Goal: Task Accomplishment & Management: Use online tool/utility

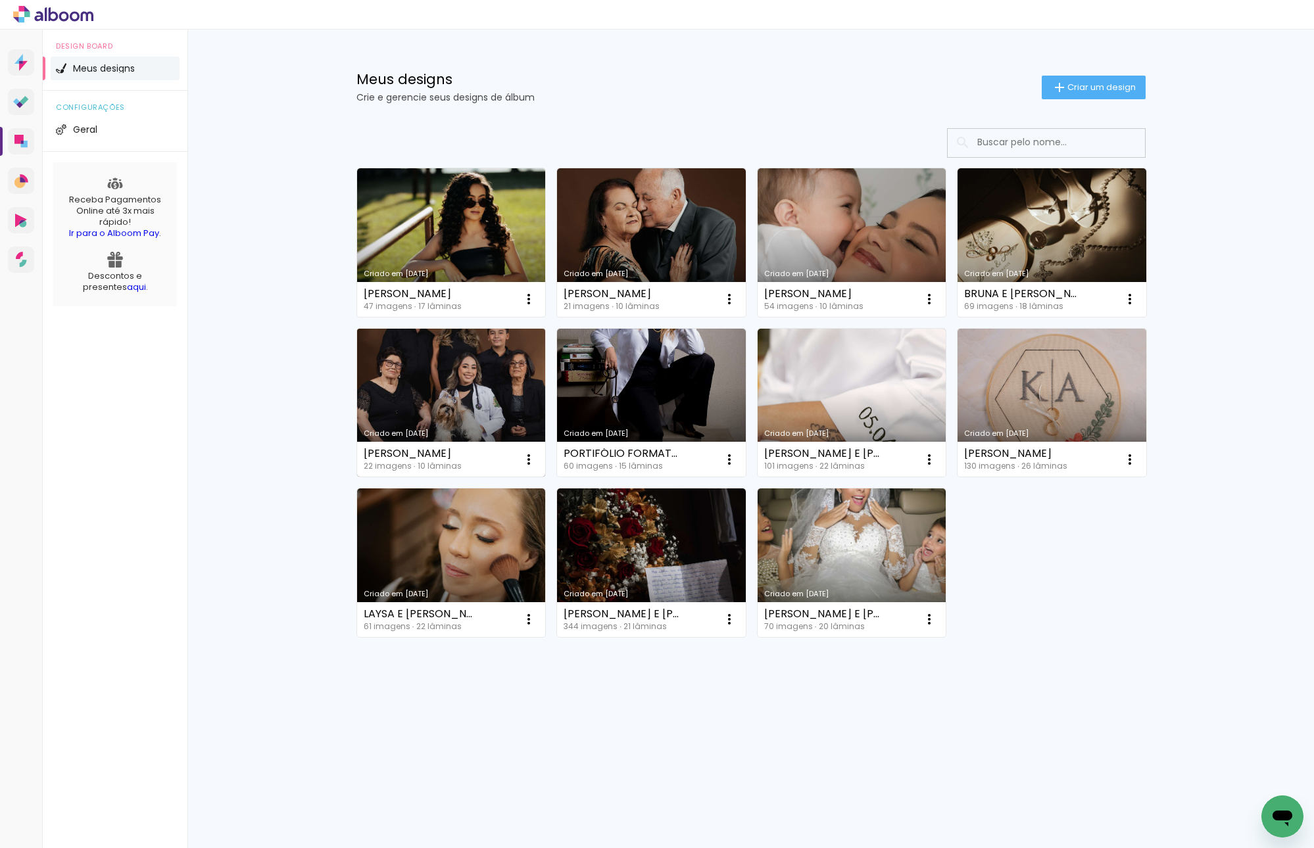
click at [484, 373] on link "Criado em [DATE]" at bounding box center [451, 403] width 189 height 149
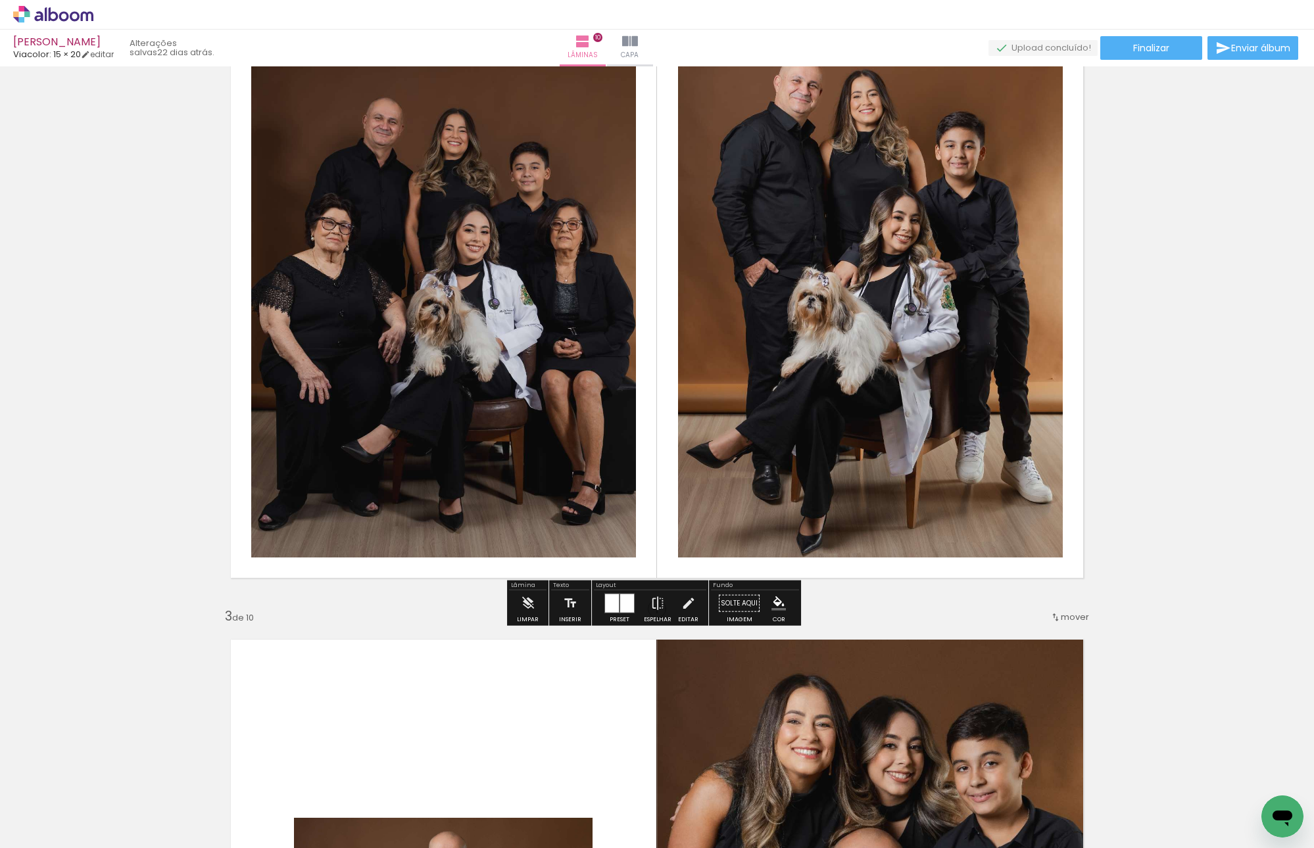
scroll to position [723, 0]
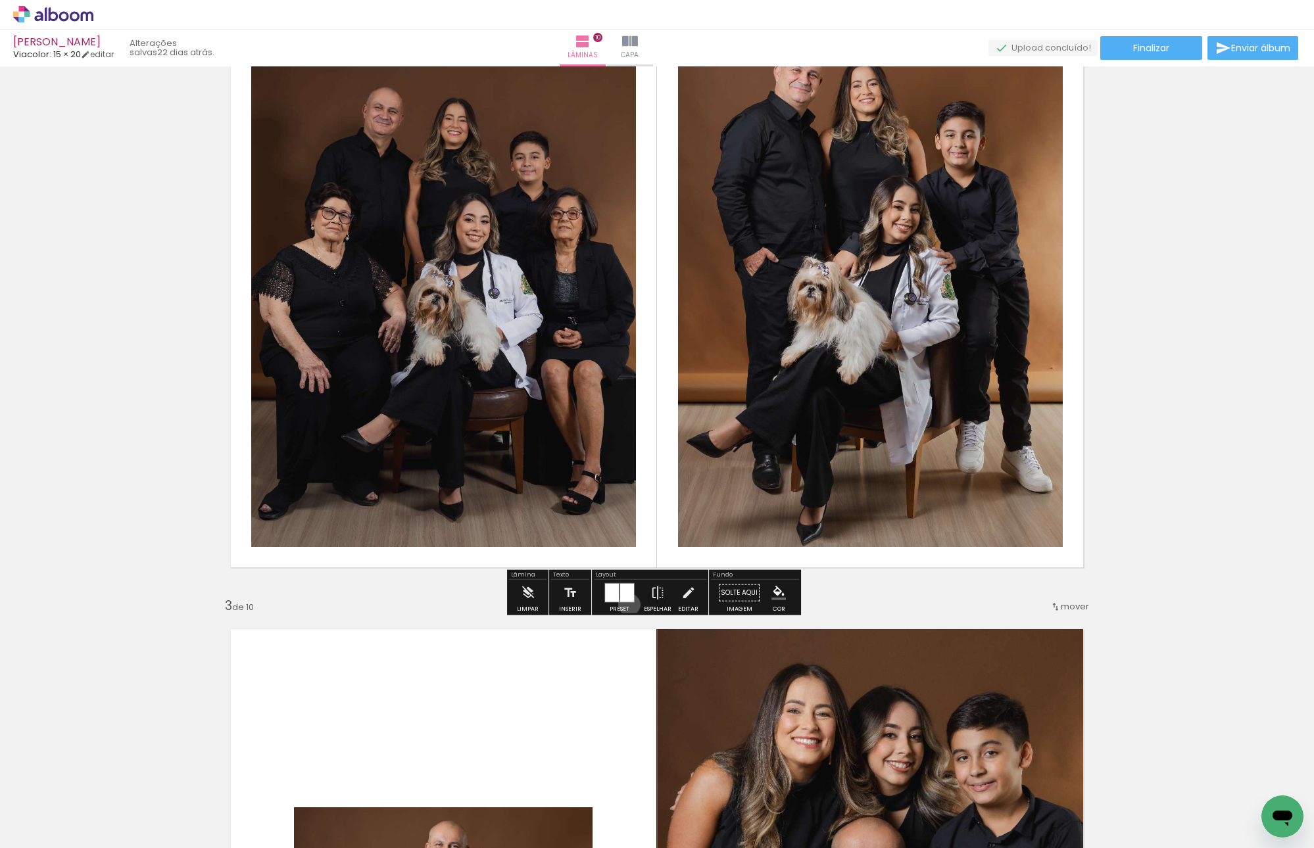
click at [626, 604] on div at bounding box center [620, 593] width 36 height 26
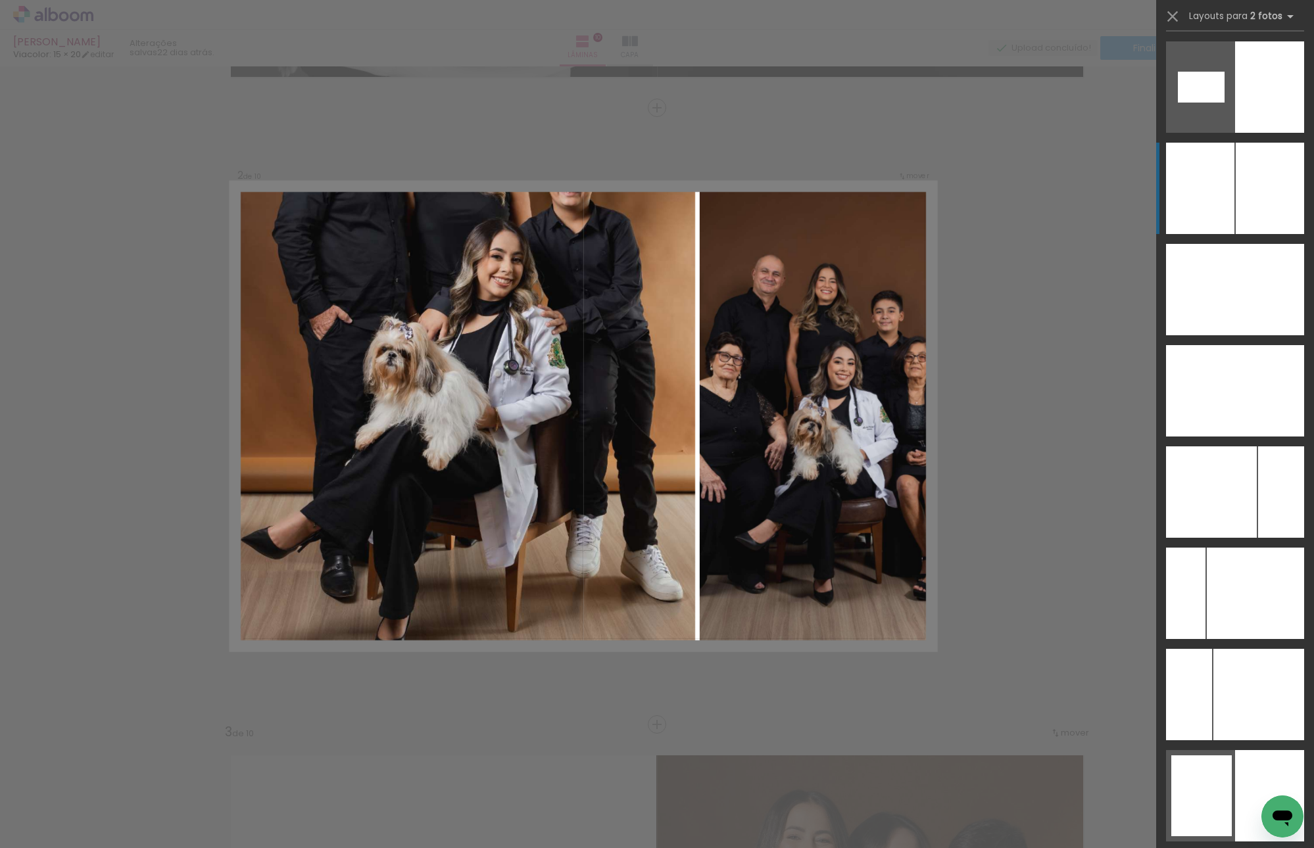
scroll to position [7224, 0]
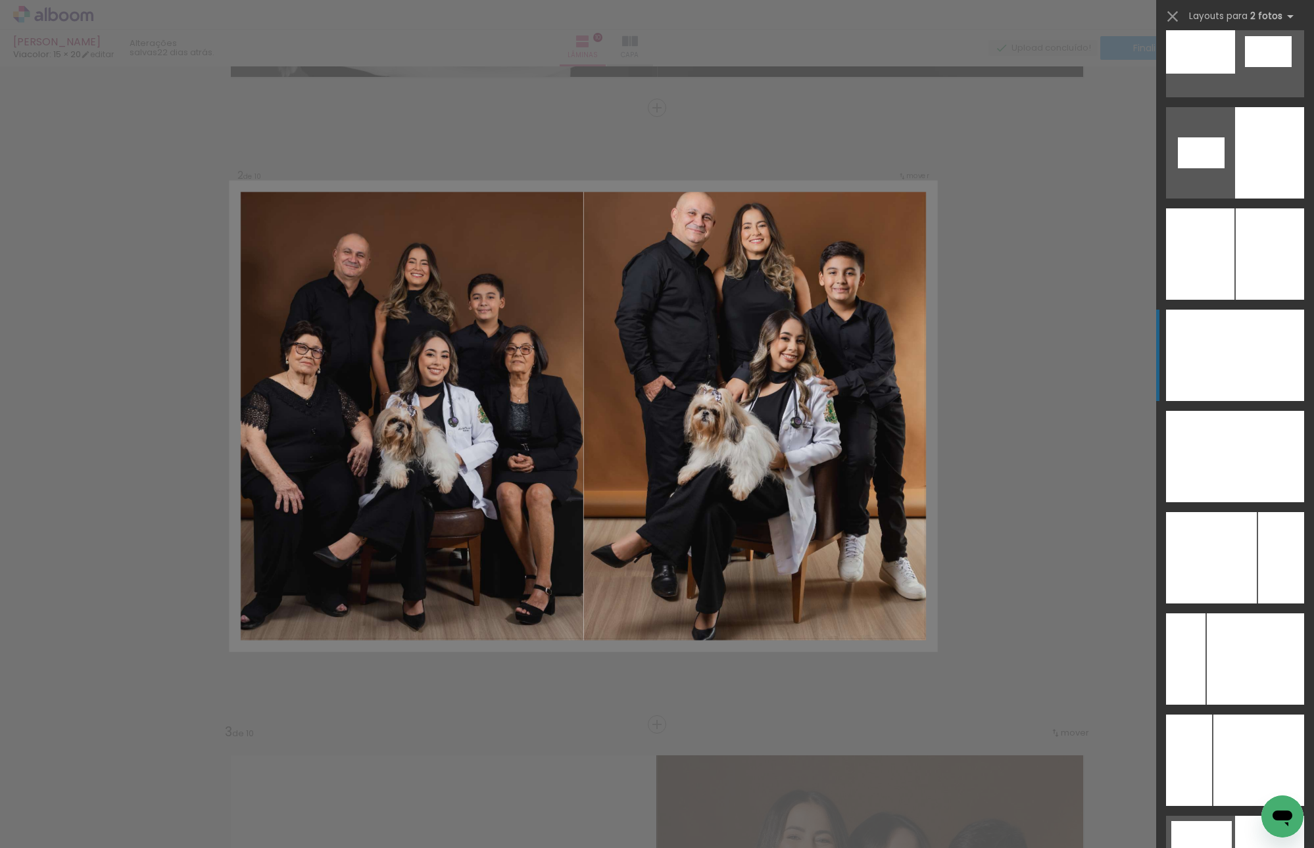
click at [1243, 365] on div at bounding box center [1269, 355] width 69 height 91
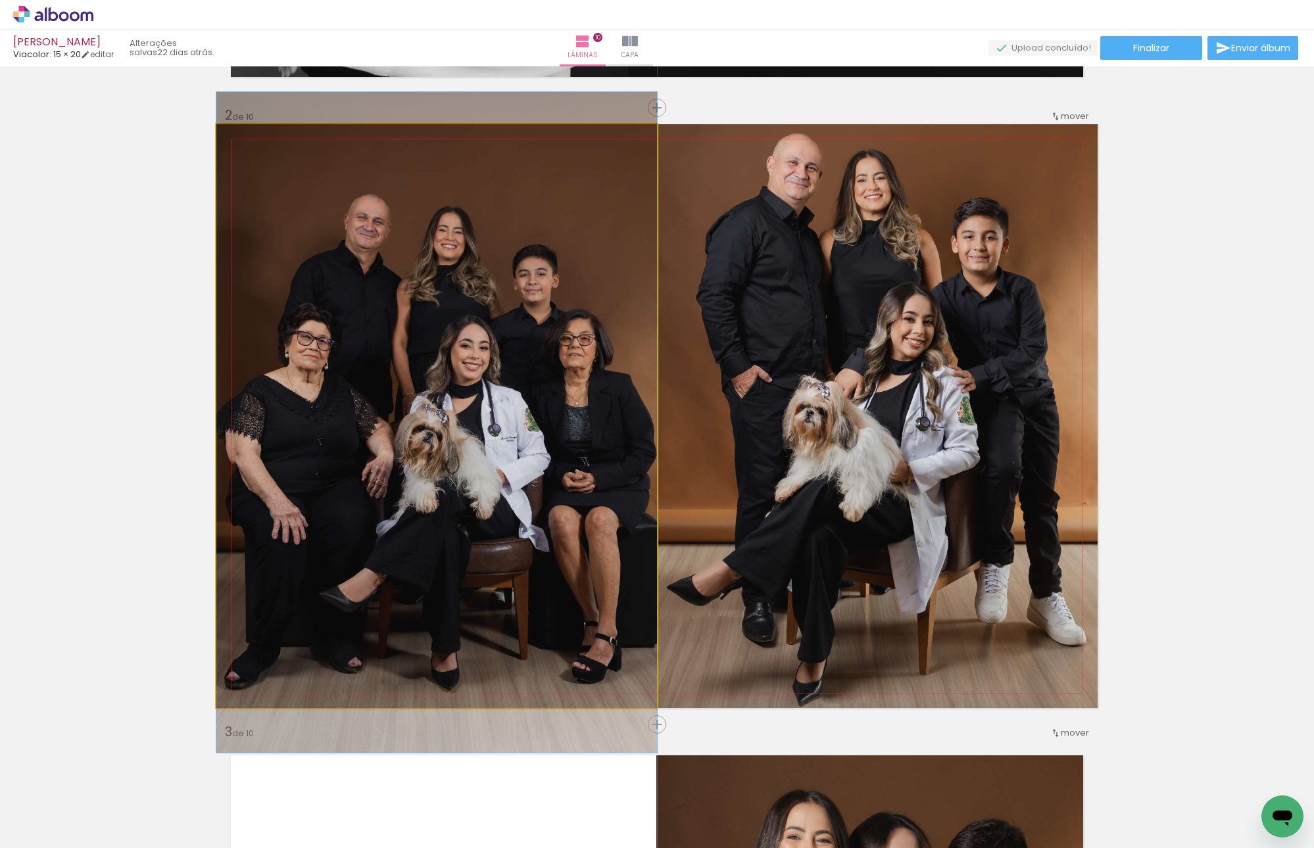
drag, startPoint x: 441, startPoint y: 360, endPoint x: 443, endPoint y: 366, distance: 7.1
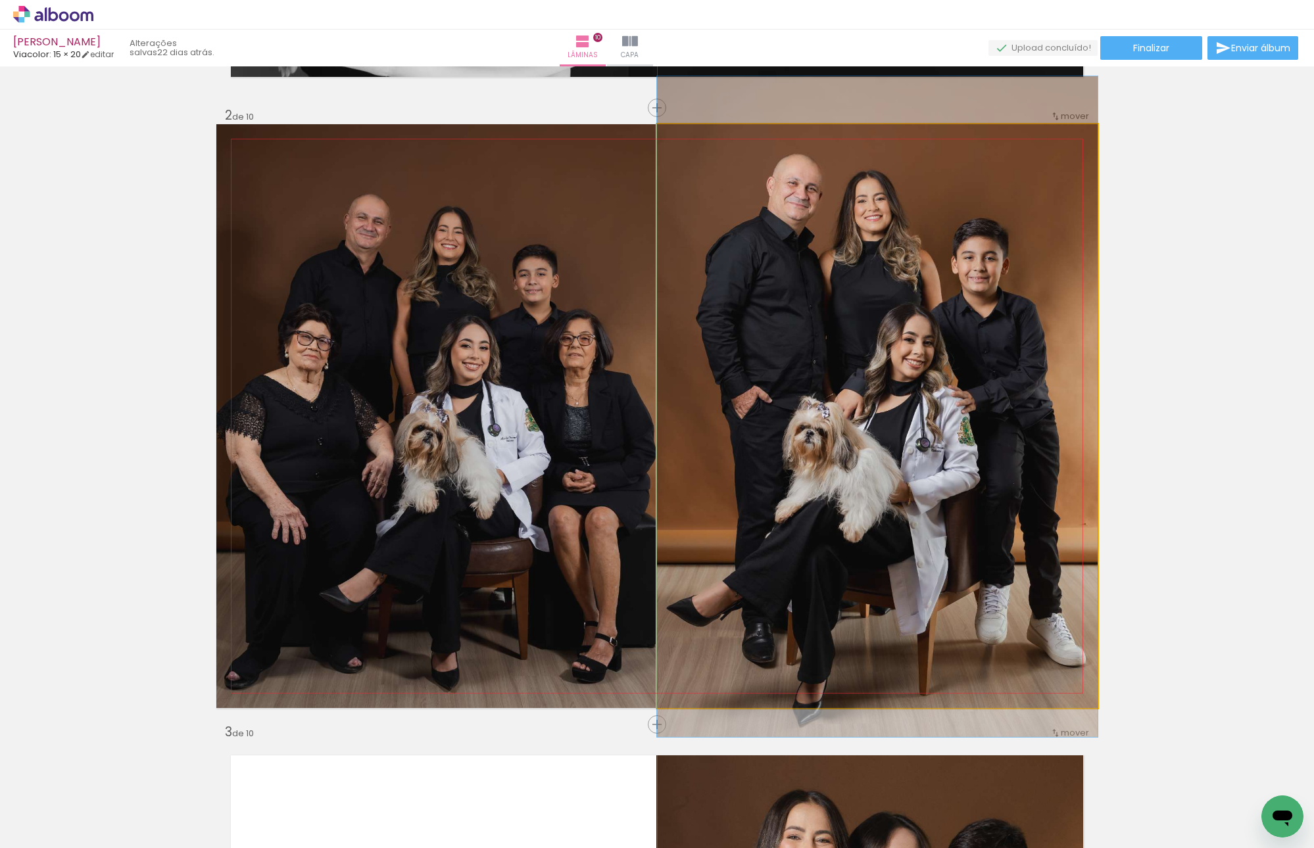
drag, startPoint x: 992, startPoint y: 361, endPoint x: 994, endPoint y: 373, distance: 12.0
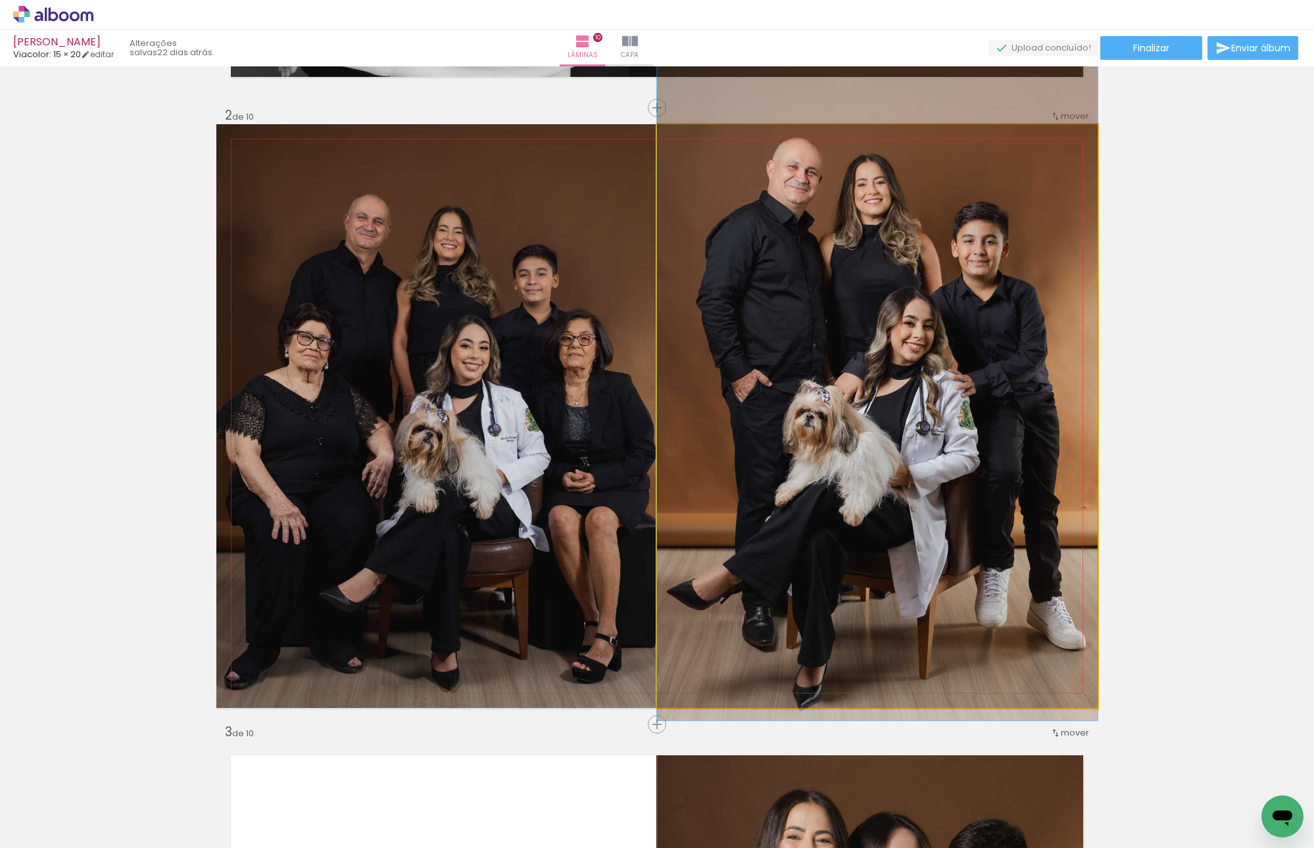
drag, startPoint x: 959, startPoint y: 380, endPoint x: 956, endPoint y: 365, distance: 15.5
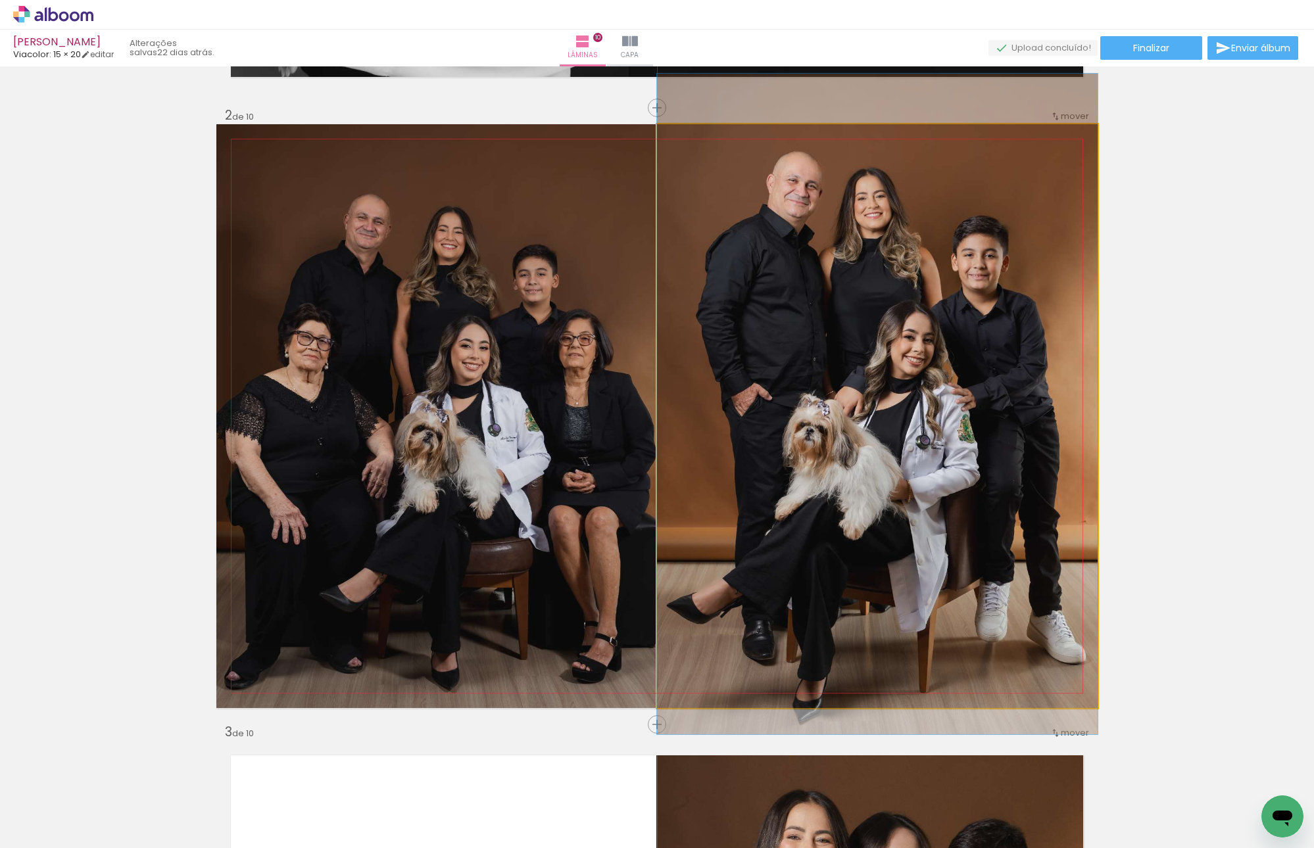
drag, startPoint x: 838, startPoint y: 349, endPoint x: 838, endPoint y: 360, distance: 10.5
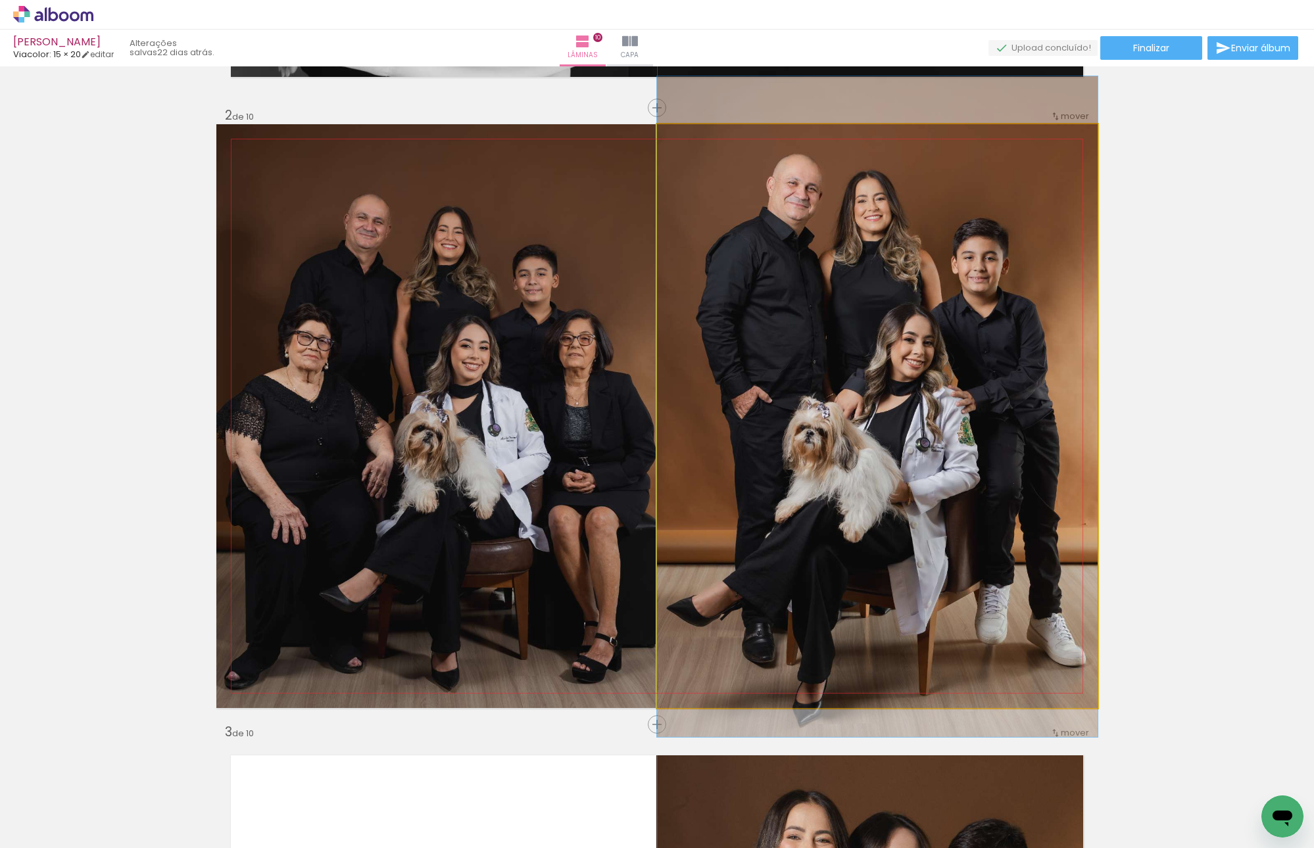
click at [949, 391] on quentale-photo at bounding box center [877, 416] width 441 height 584
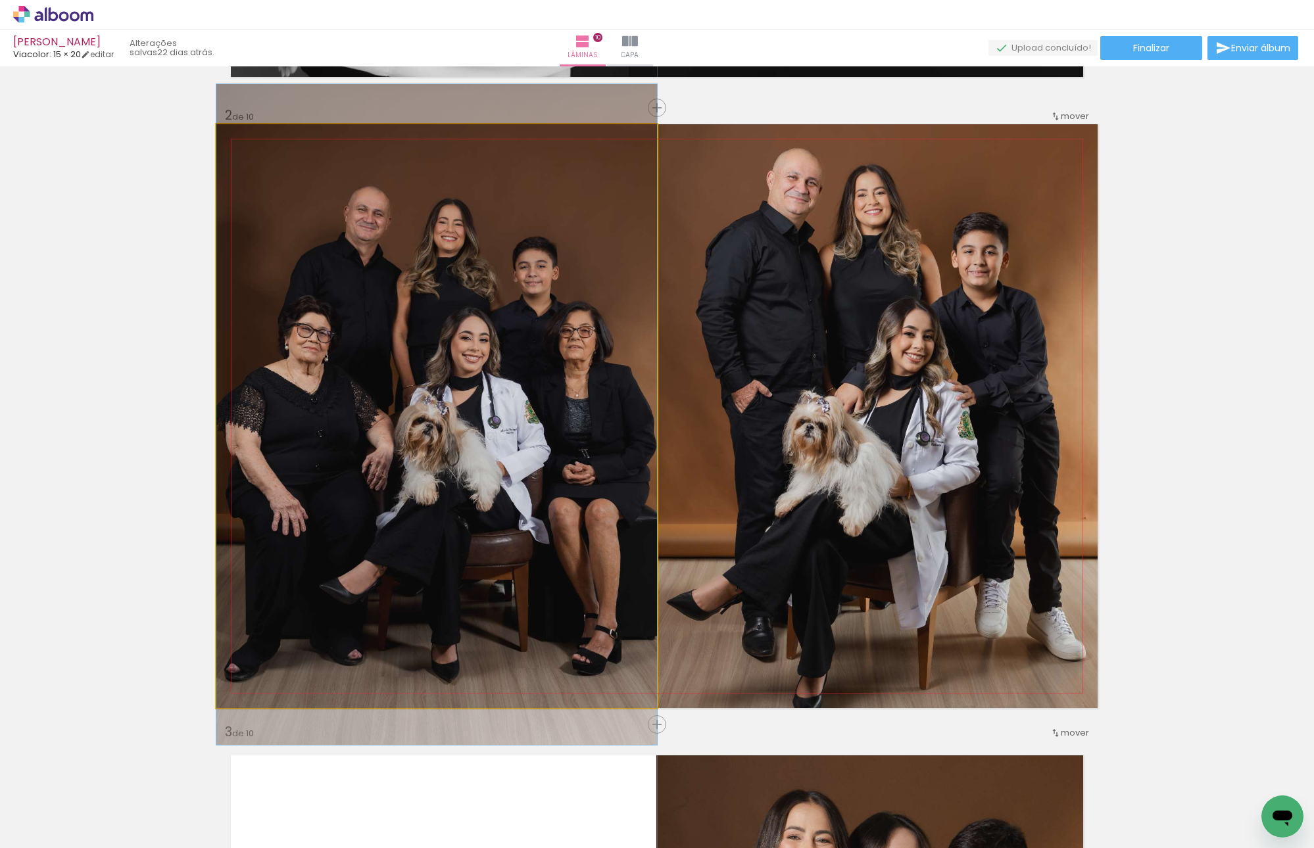
drag, startPoint x: 451, startPoint y: 340, endPoint x: 457, endPoint y: 332, distance: 9.9
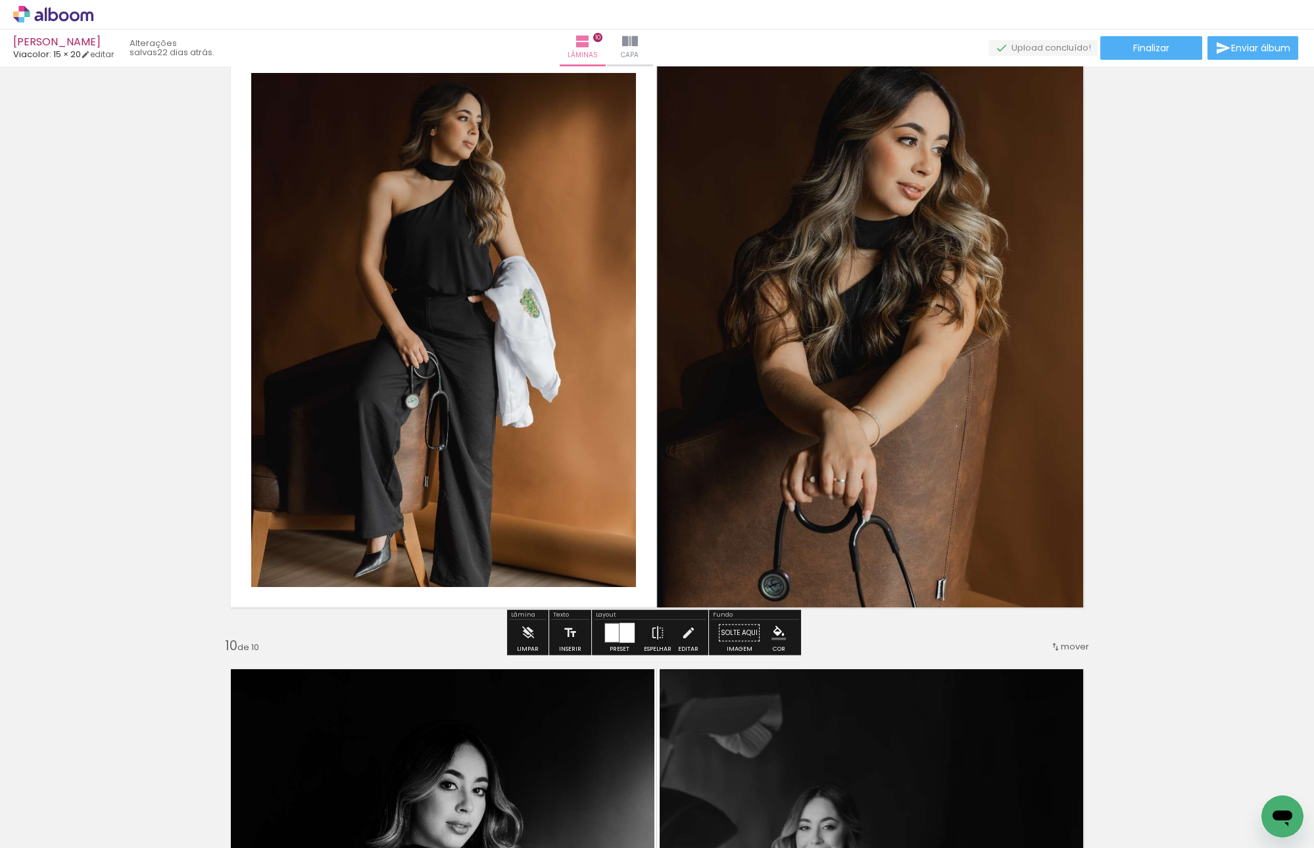
scroll to position [5068, 0]
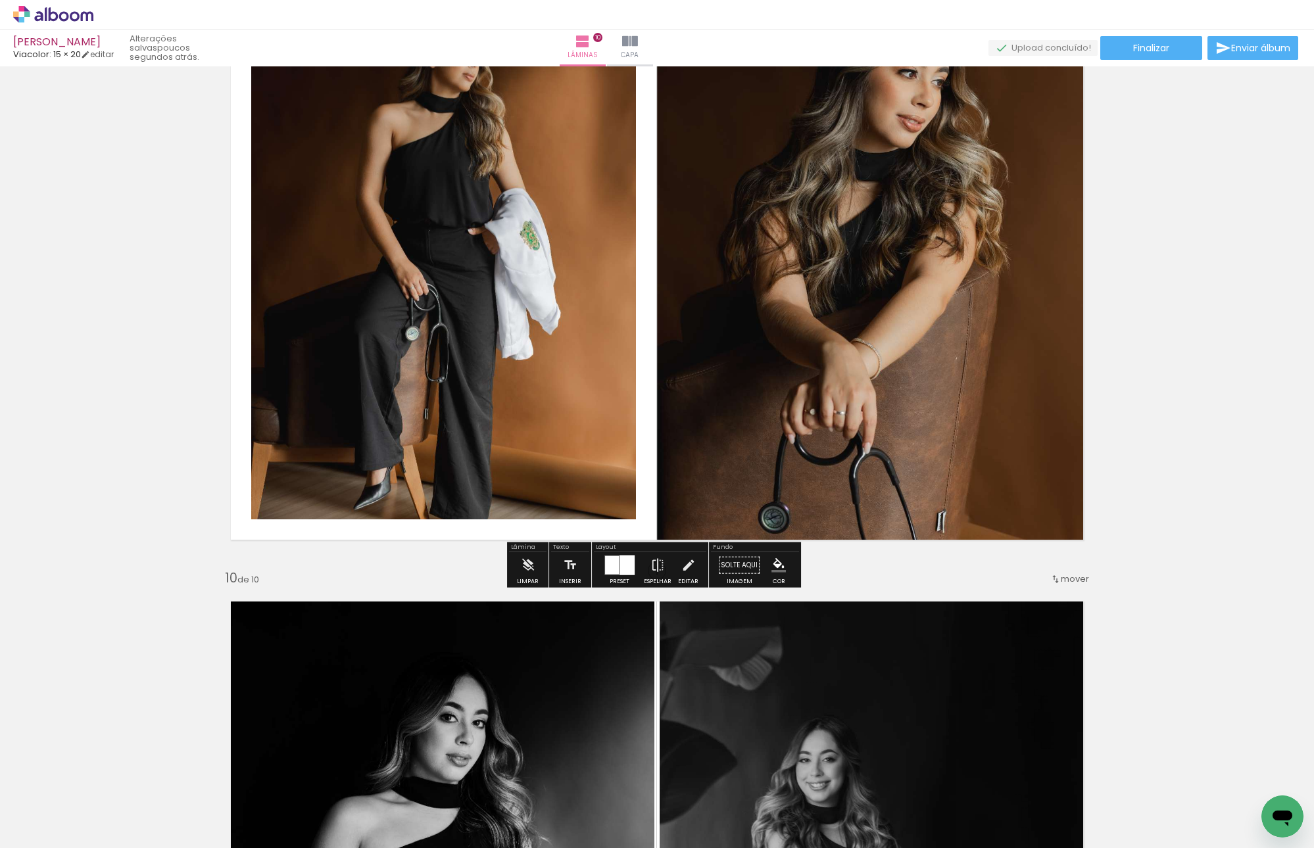
click at [614, 572] on div at bounding box center [612, 565] width 14 height 18
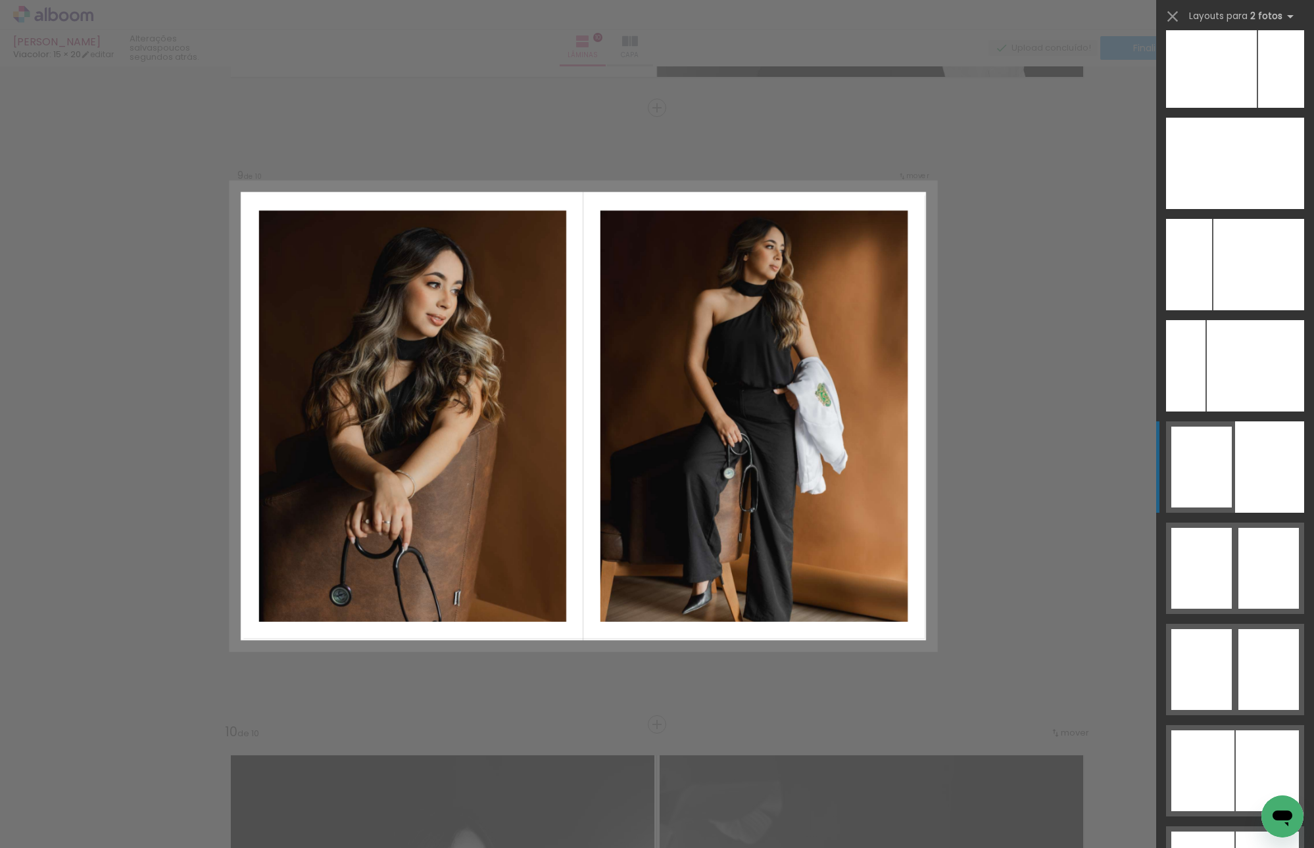
scroll to position [7421, 0]
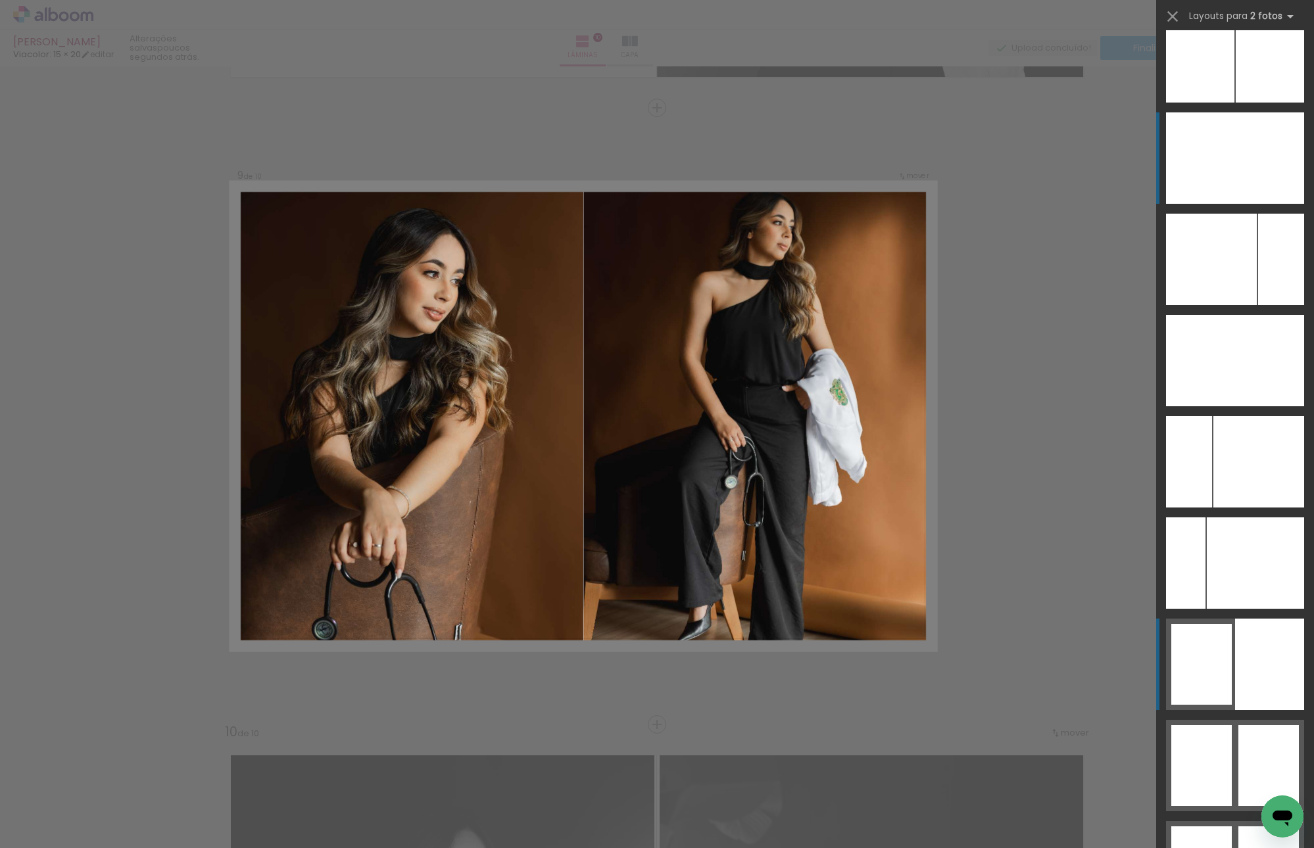
click at [1201, 174] on div at bounding box center [1200, 157] width 69 height 91
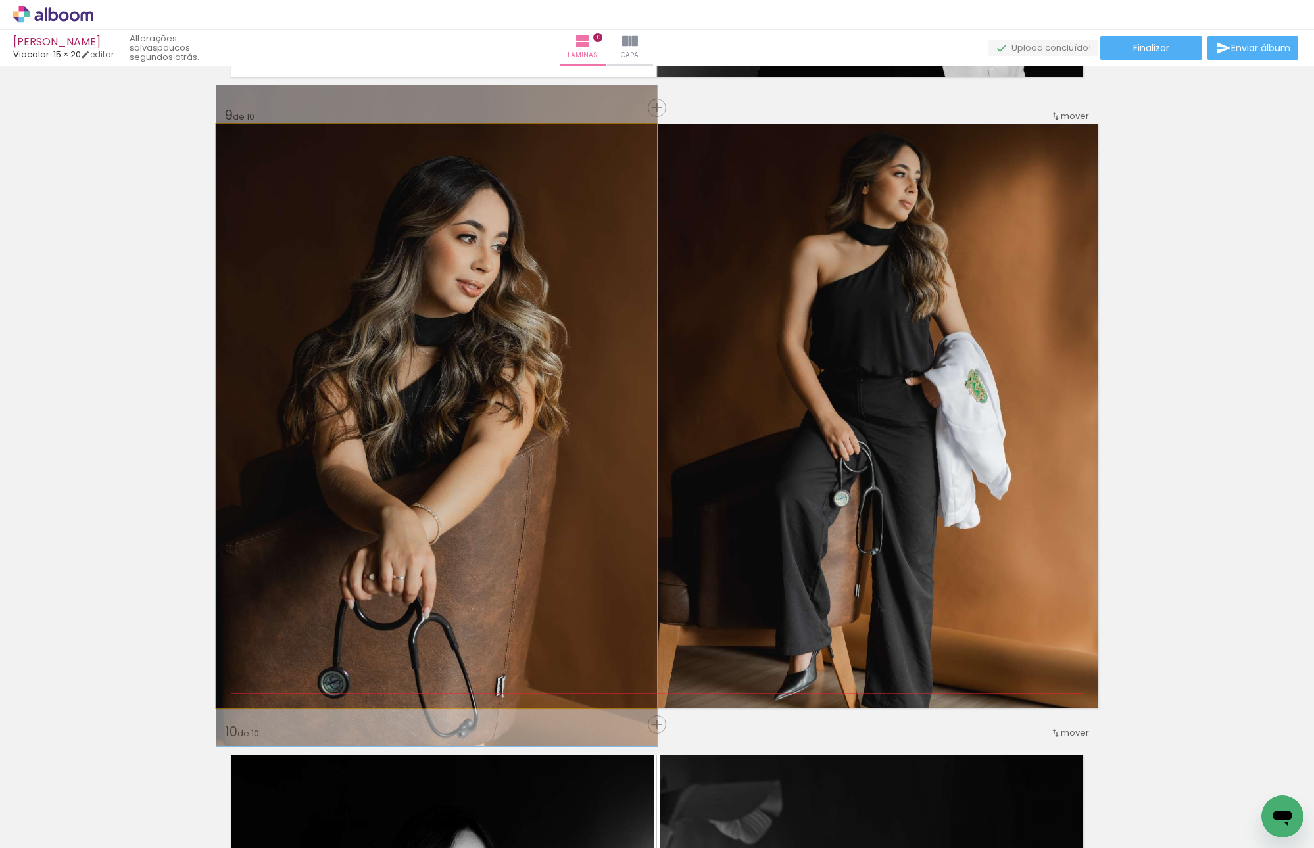
click at [448, 322] on quentale-photo at bounding box center [436, 416] width 441 height 584
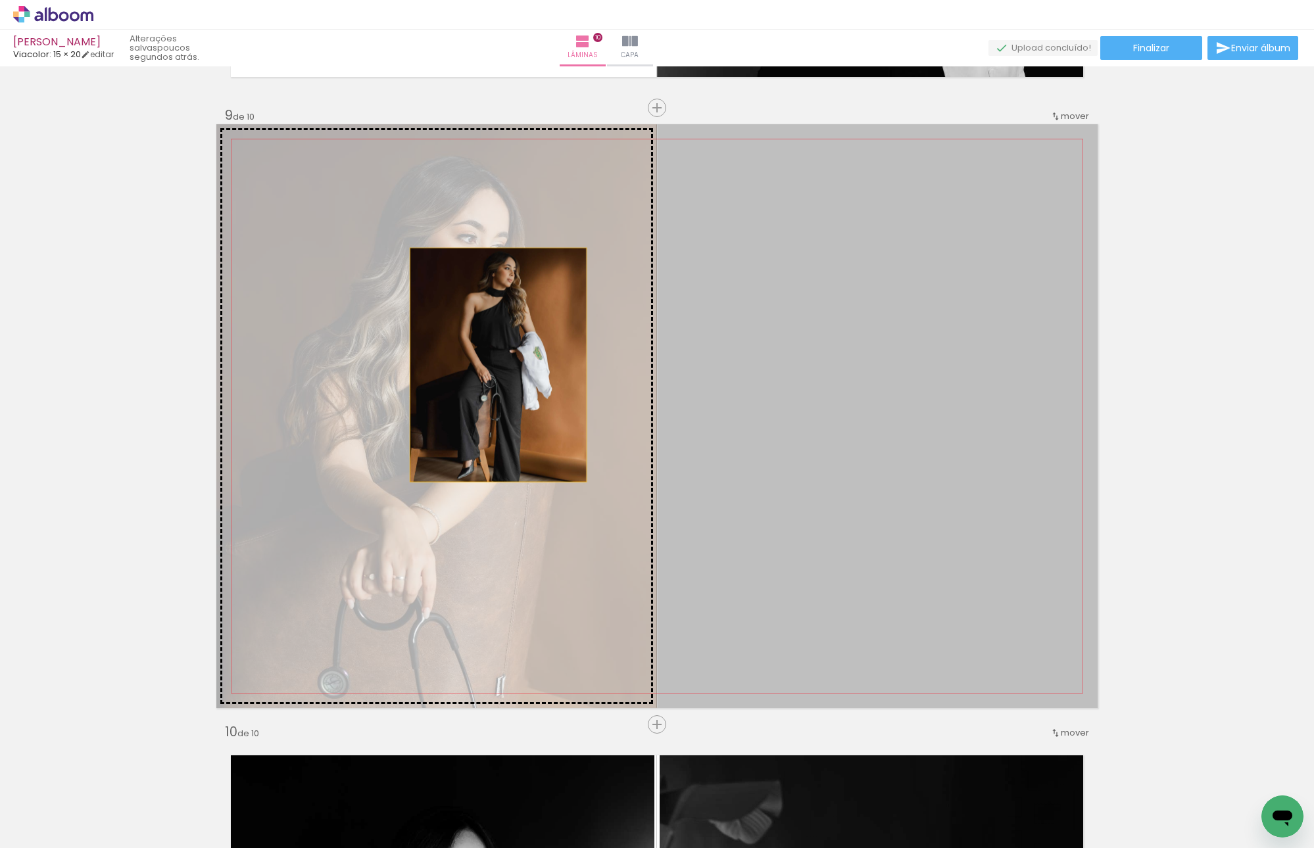
drag, startPoint x: 996, startPoint y: 364, endPoint x: 491, endPoint y: 365, distance: 505.6
click at [0, 0] on slot at bounding box center [0, 0] width 0 height 0
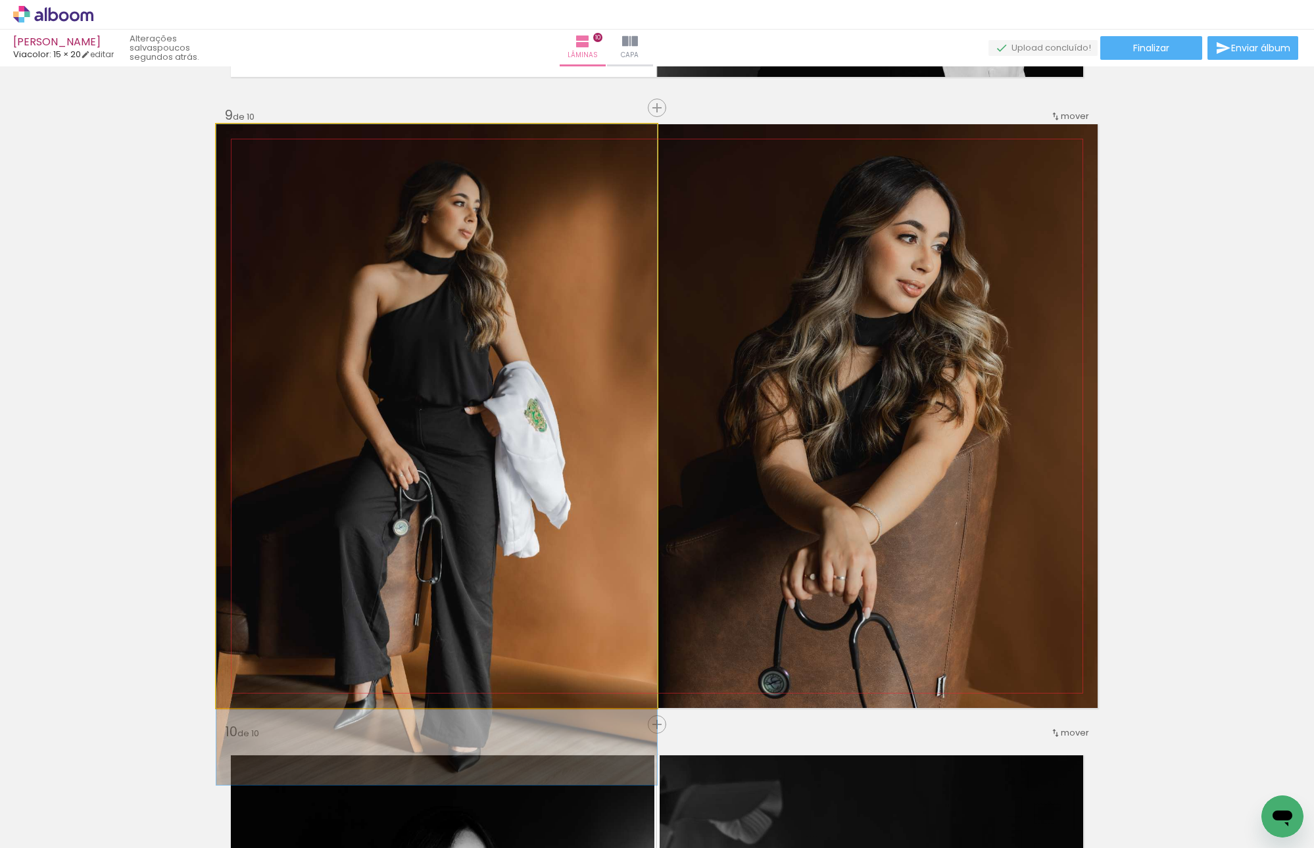
drag, startPoint x: 514, startPoint y: 319, endPoint x: 507, endPoint y: 369, distance: 50.5
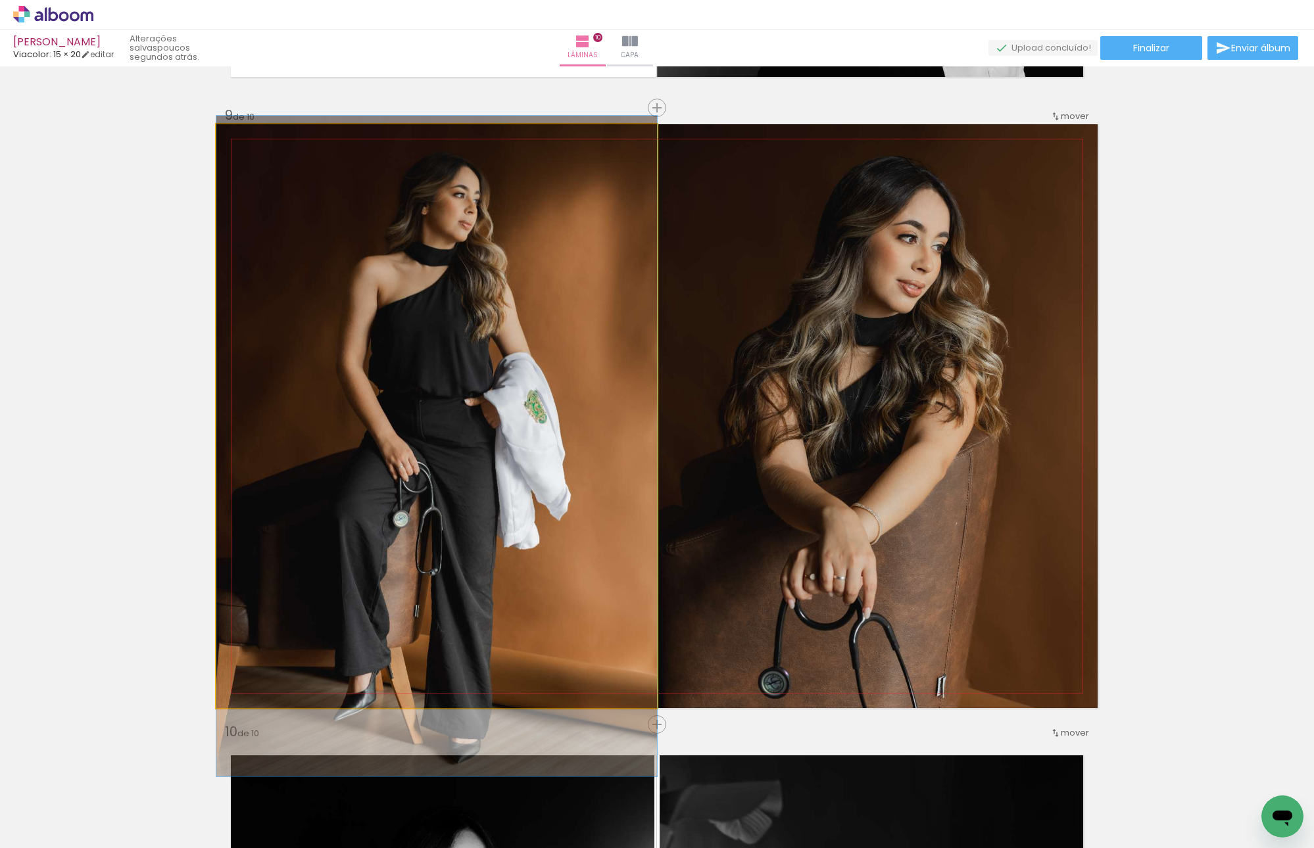
drag, startPoint x: 506, startPoint y: 425, endPoint x: 506, endPoint y: 417, distance: 8.5
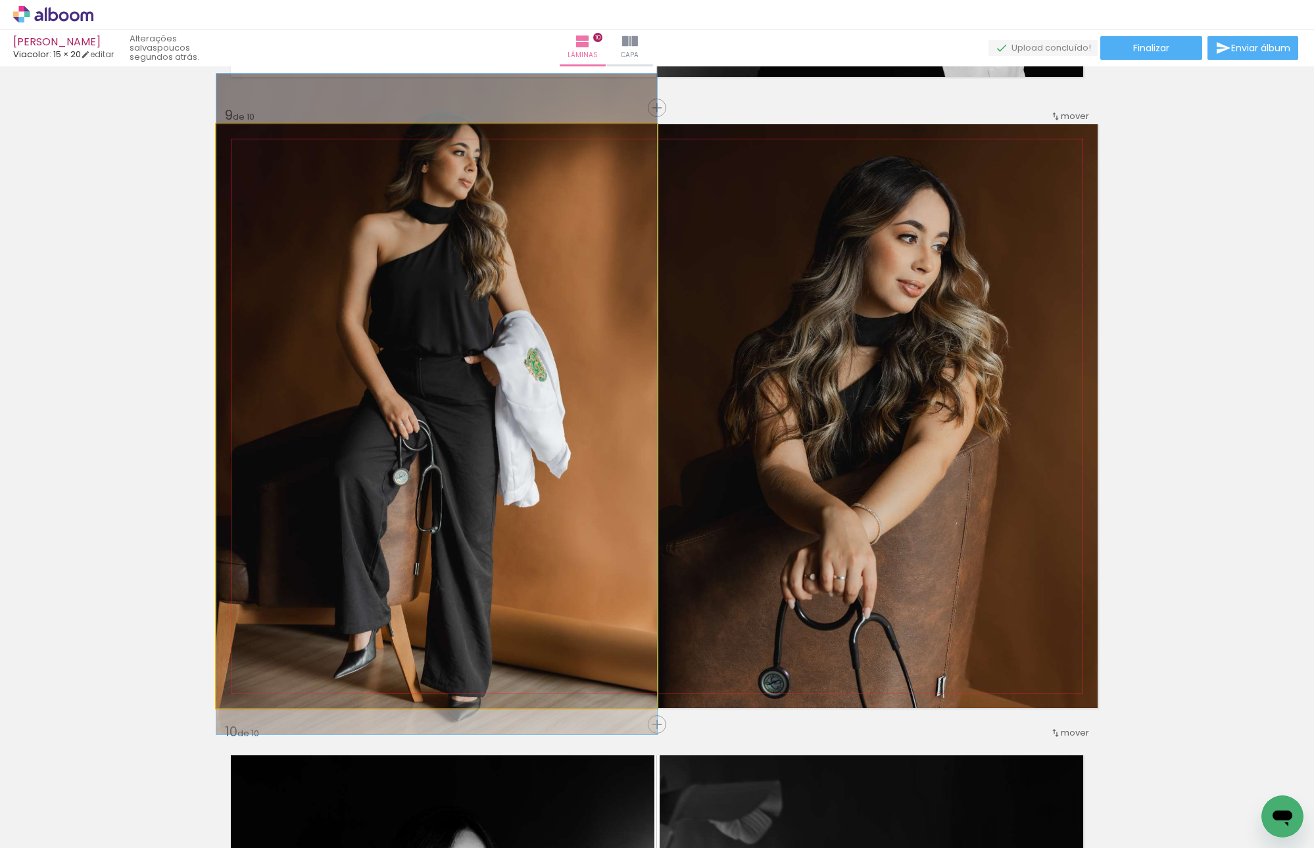
drag, startPoint x: 346, startPoint y: 378, endPoint x: 367, endPoint y: 336, distance: 47.0
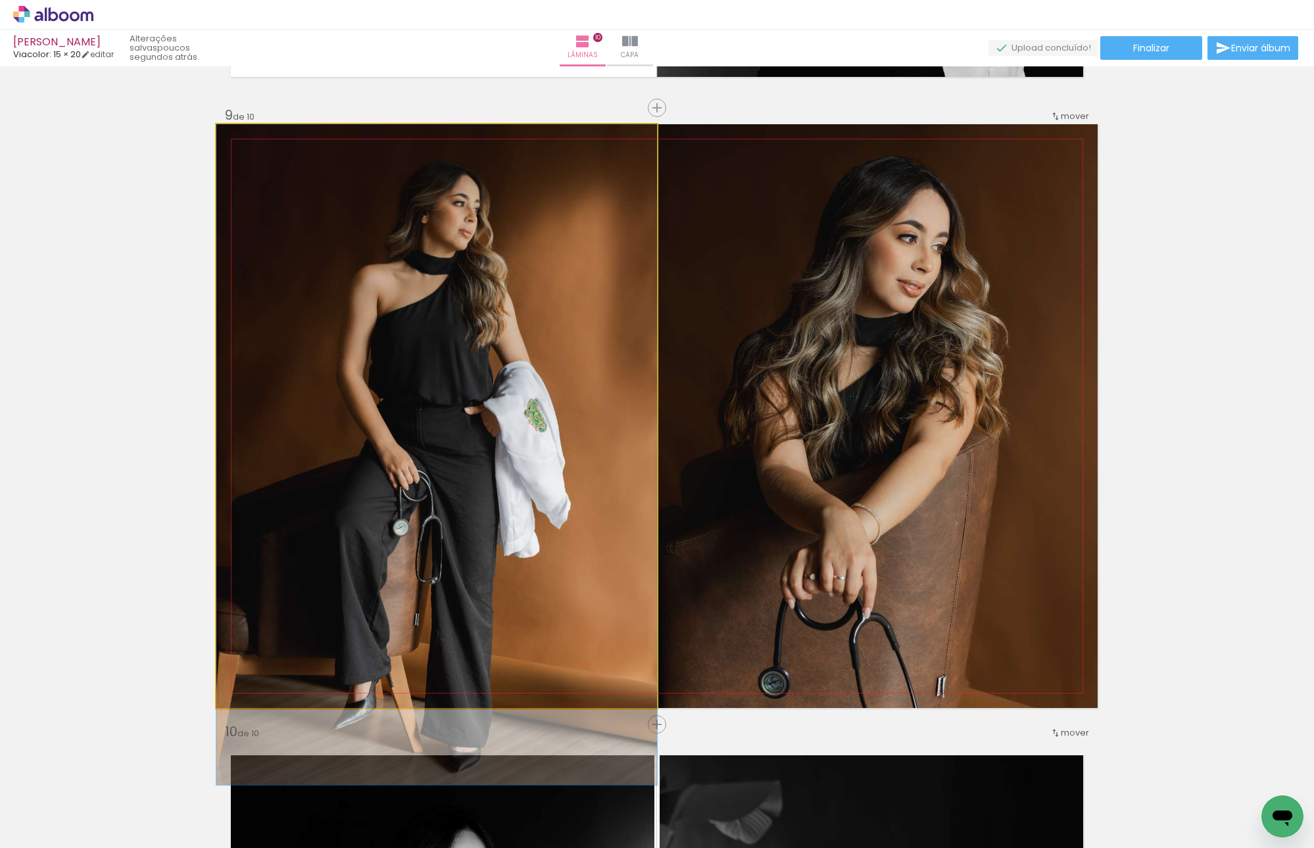
drag, startPoint x: 385, startPoint y: 281, endPoint x: 385, endPoint y: 339, distance: 58.5
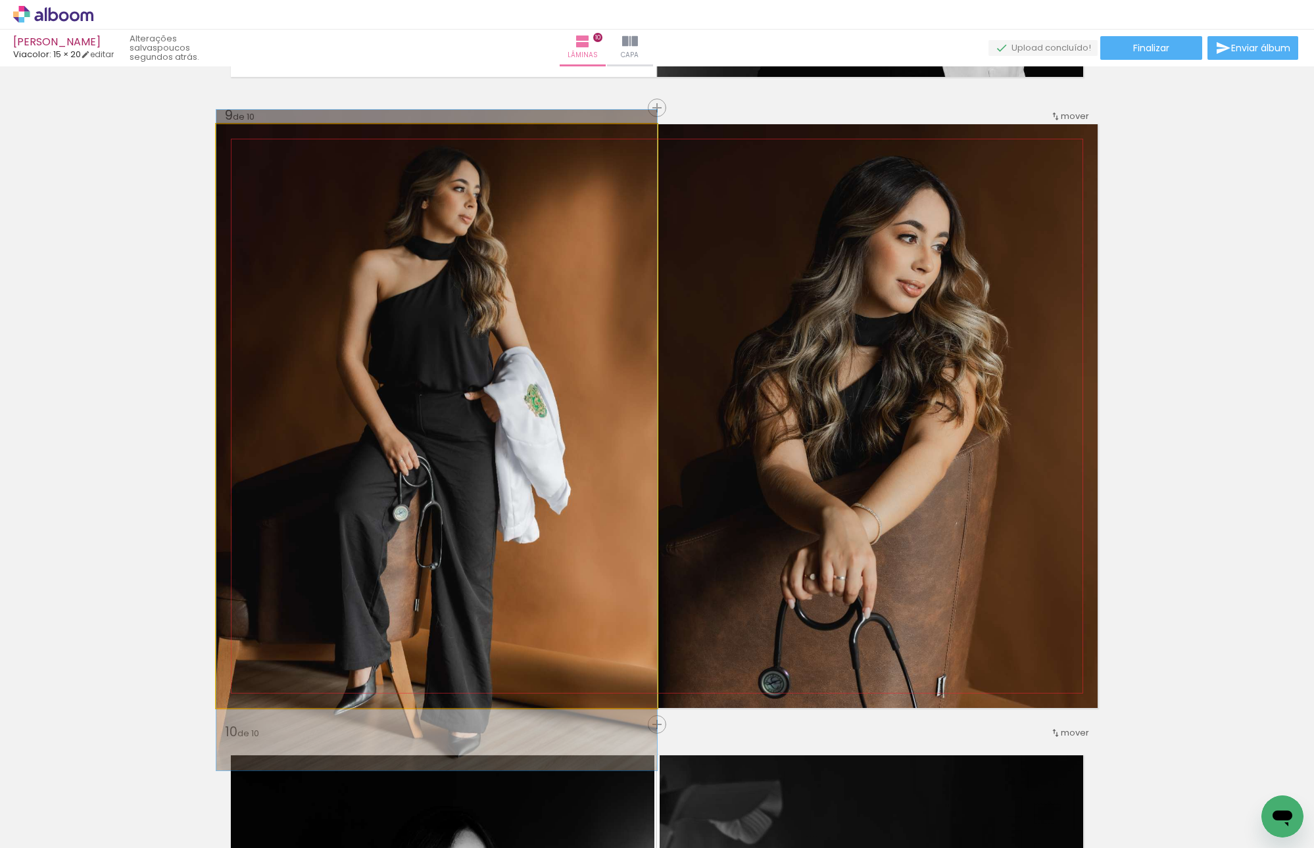
drag, startPoint x: 453, startPoint y: 343, endPoint x: 454, endPoint y: 336, distance: 6.6
click at [491, 371] on quentale-photo at bounding box center [436, 416] width 441 height 584
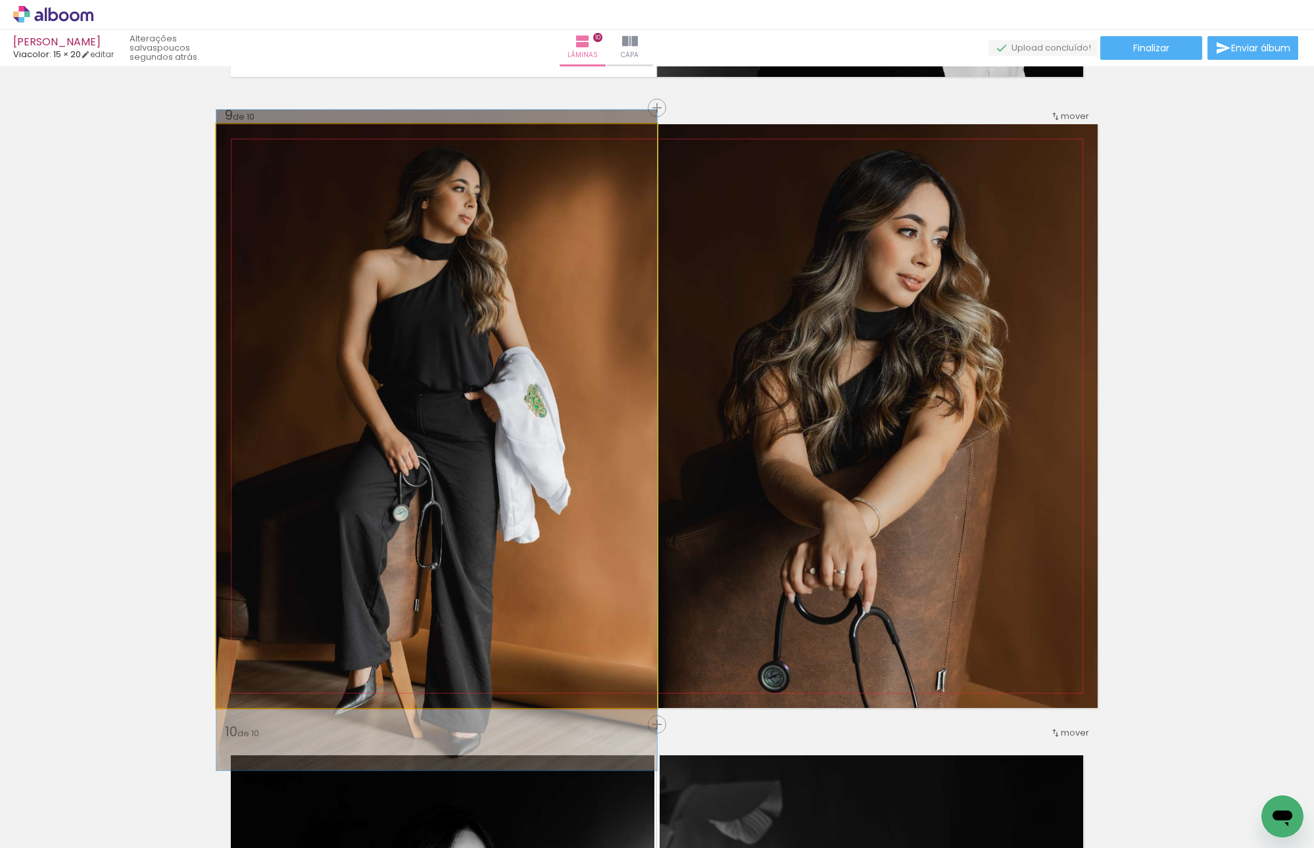
click at [517, 307] on quentale-photo at bounding box center [436, 416] width 441 height 584
click at [519, 281] on quentale-photo at bounding box center [436, 416] width 441 height 584
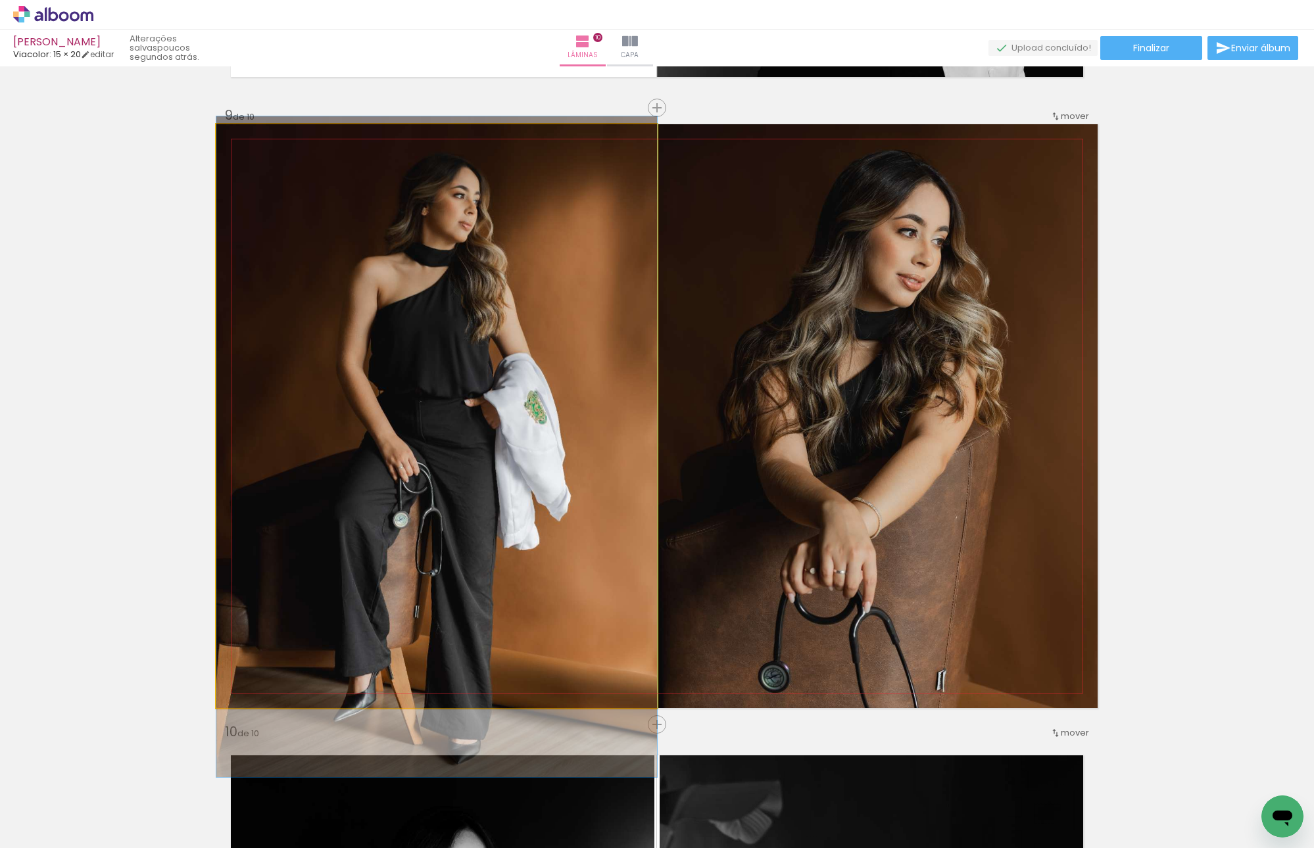
drag, startPoint x: 537, startPoint y: 352, endPoint x: 542, endPoint y: 358, distance: 8.8
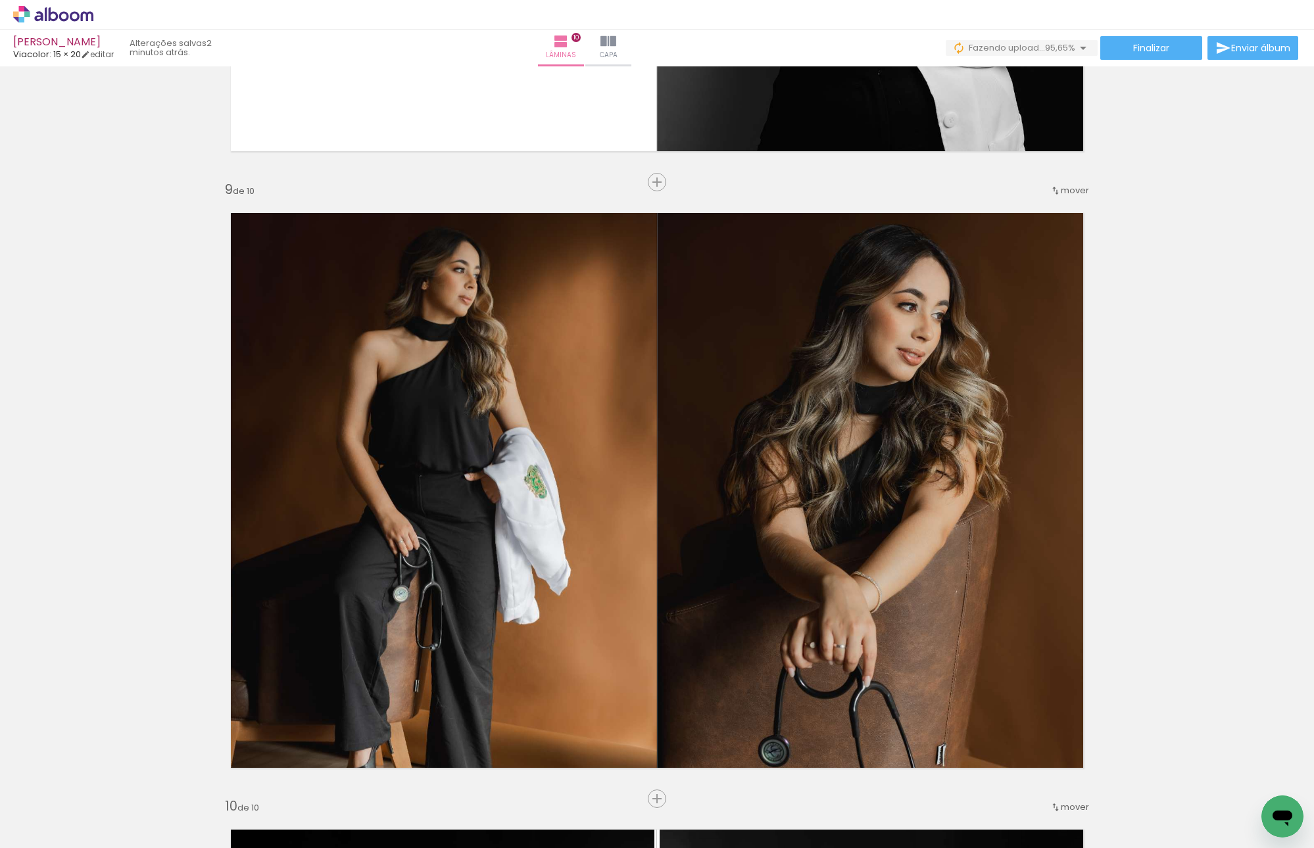
scroll to position [0, 492]
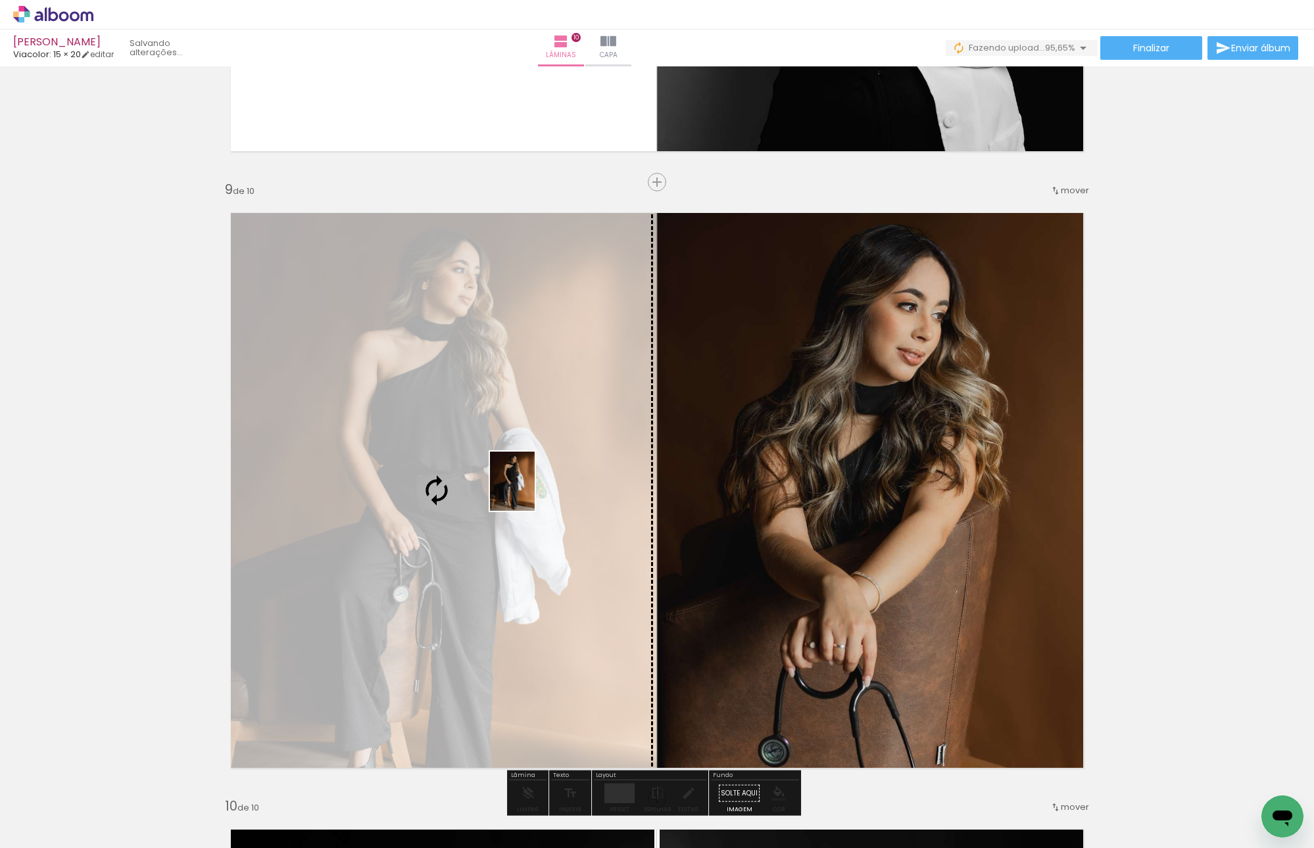
drag, startPoint x: 1266, startPoint y: 786, endPoint x: 518, endPoint y: 491, distance: 803.8
click at [518, 491] on quentale-workspace at bounding box center [657, 424] width 1314 height 848
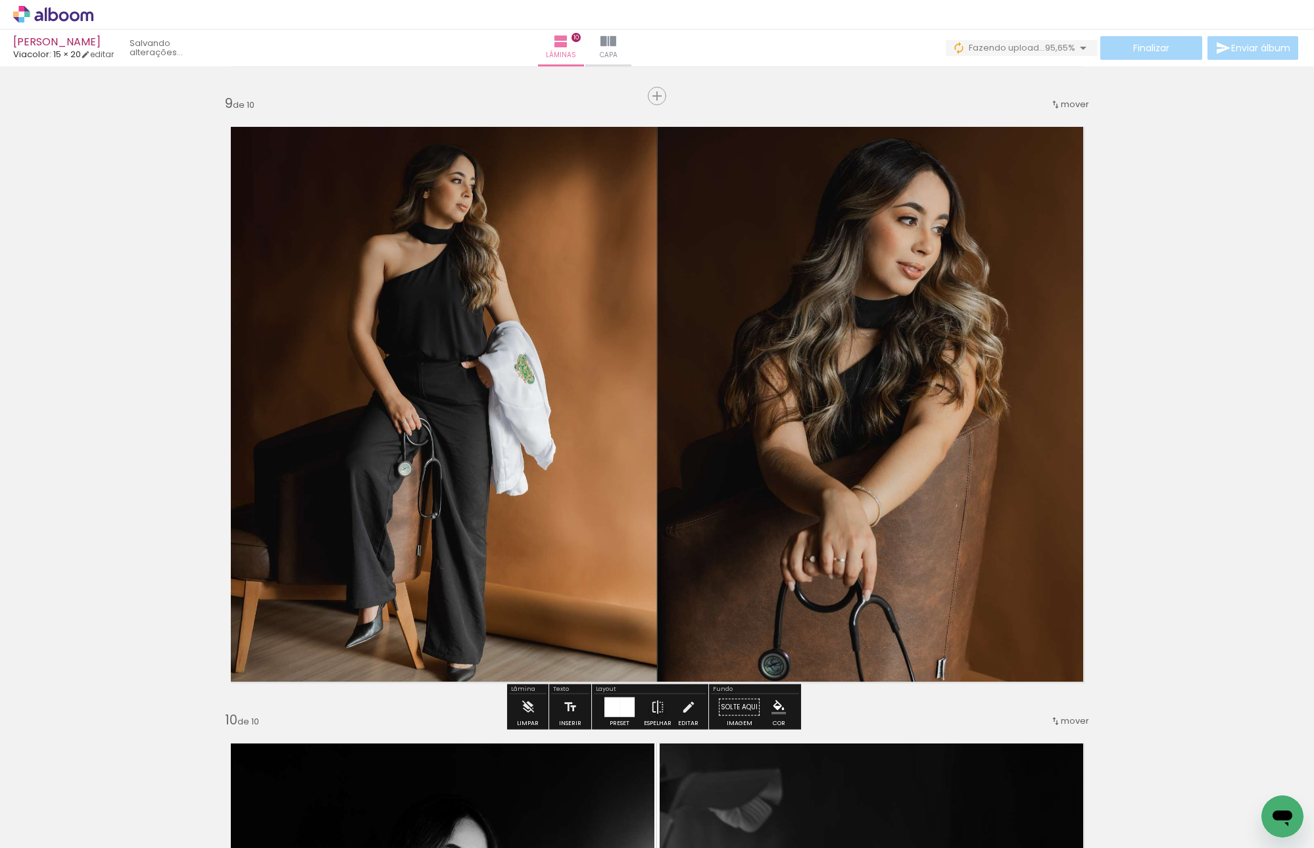
scroll to position [4906, 0]
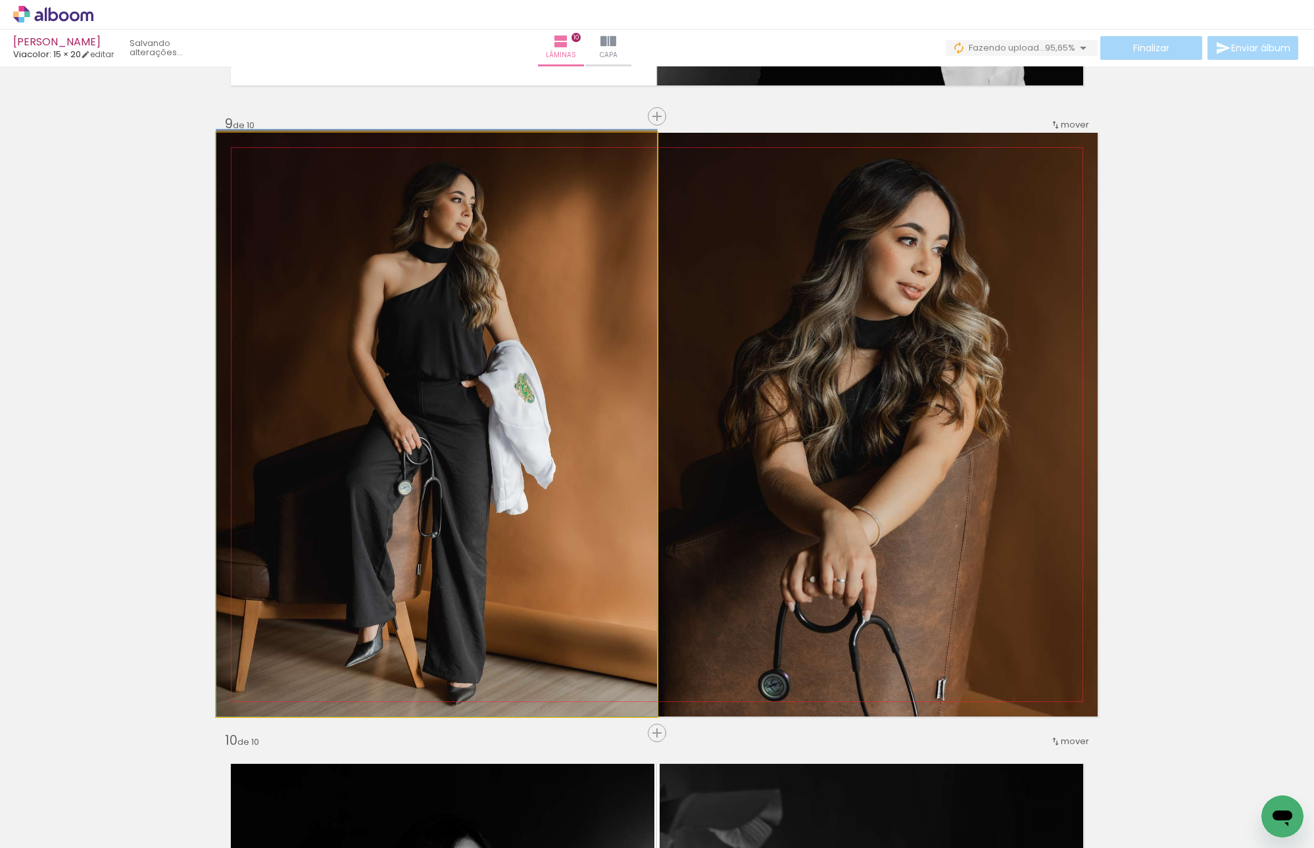
drag, startPoint x: 404, startPoint y: 427, endPoint x: 408, endPoint y: 404, distance: 24.1
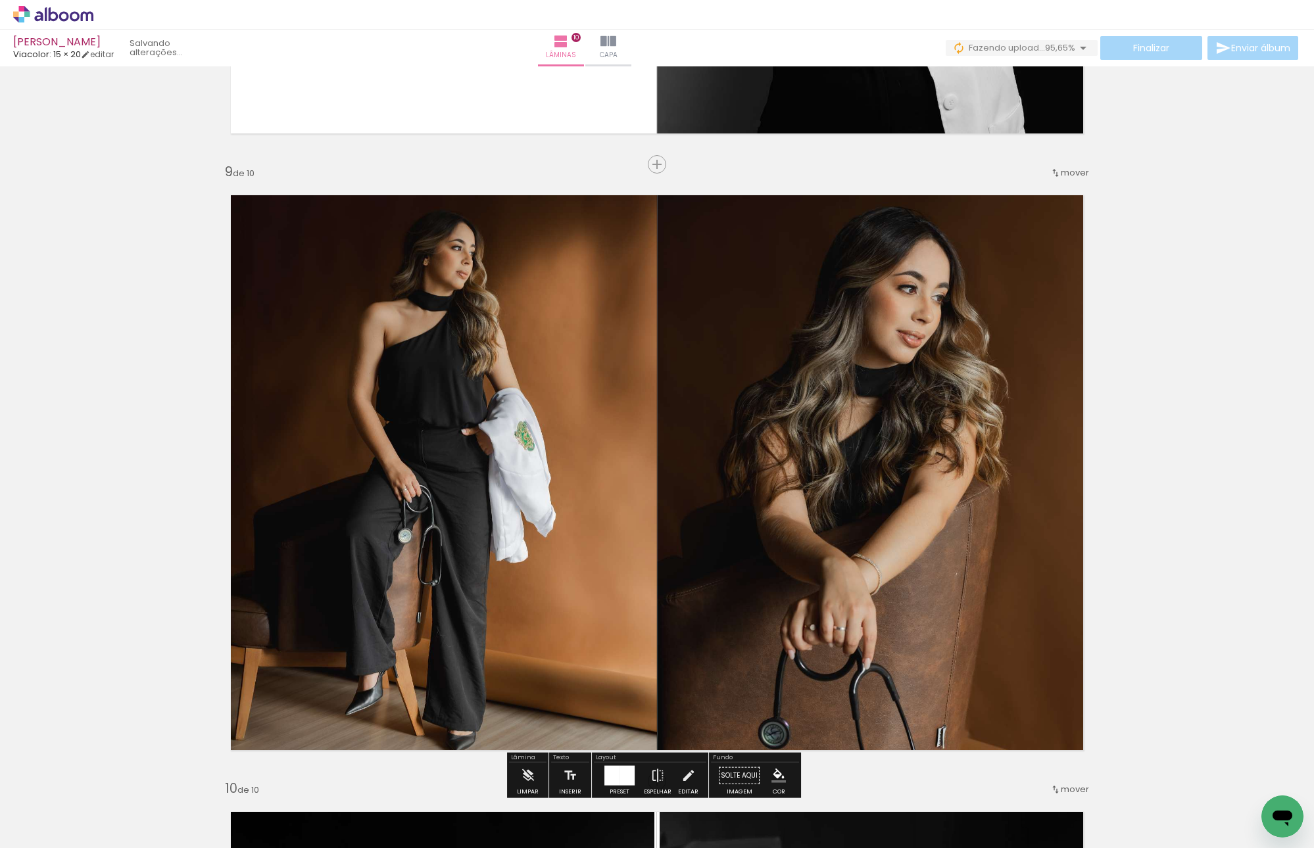
scroll to position [4774, 0]
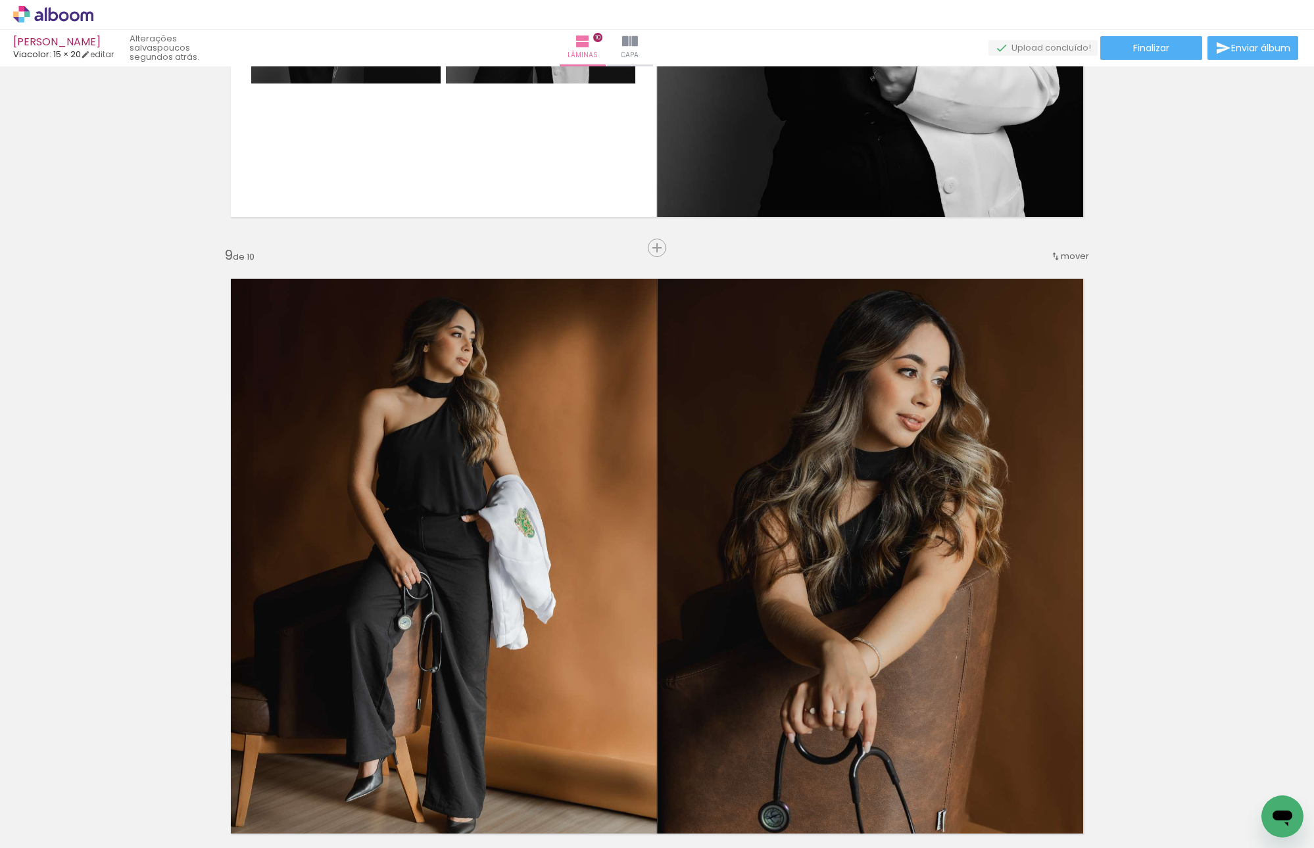
drag, startPoint x: 1166, startPoint y: 449, endPoint x: 1174, endPoint y: 446, distance: 8.9
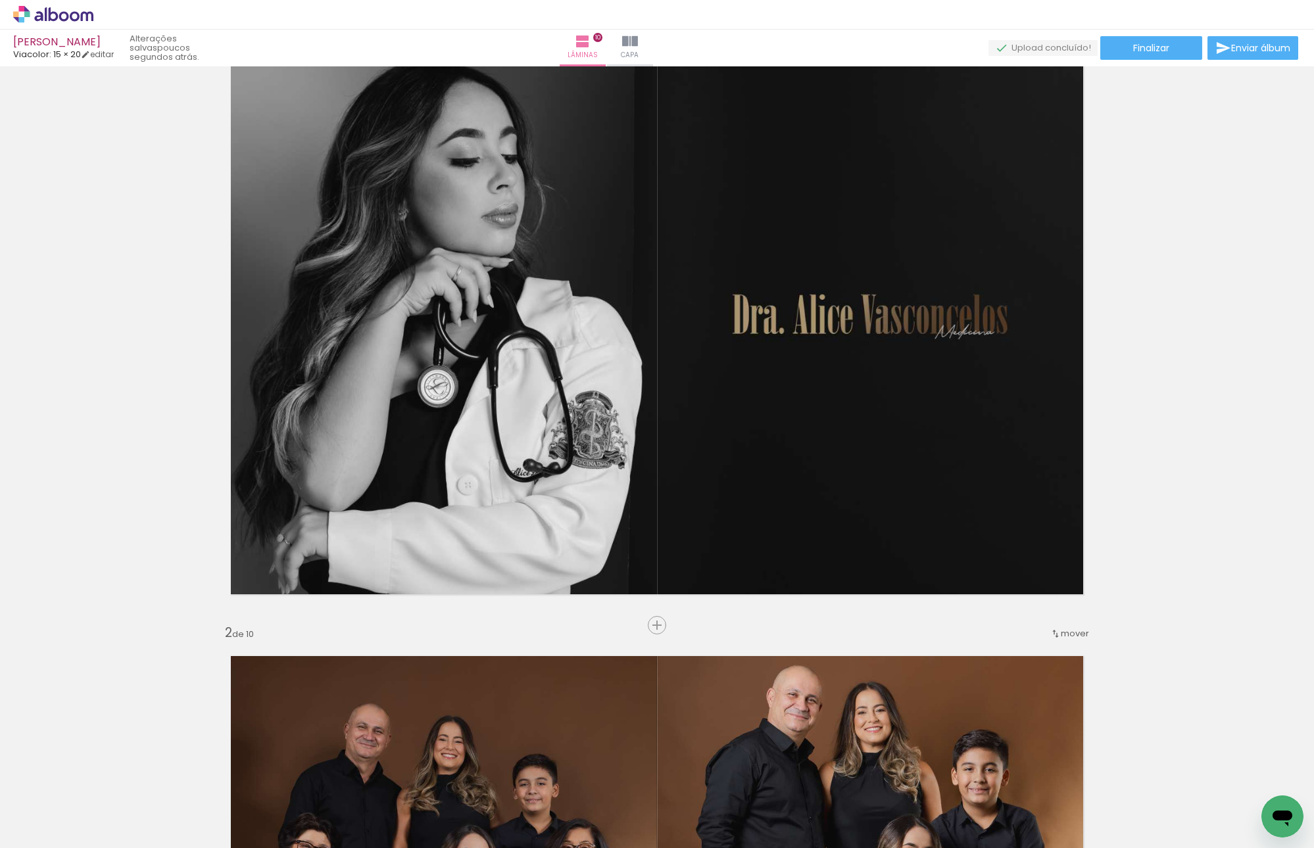
scroll to position [0, 0]
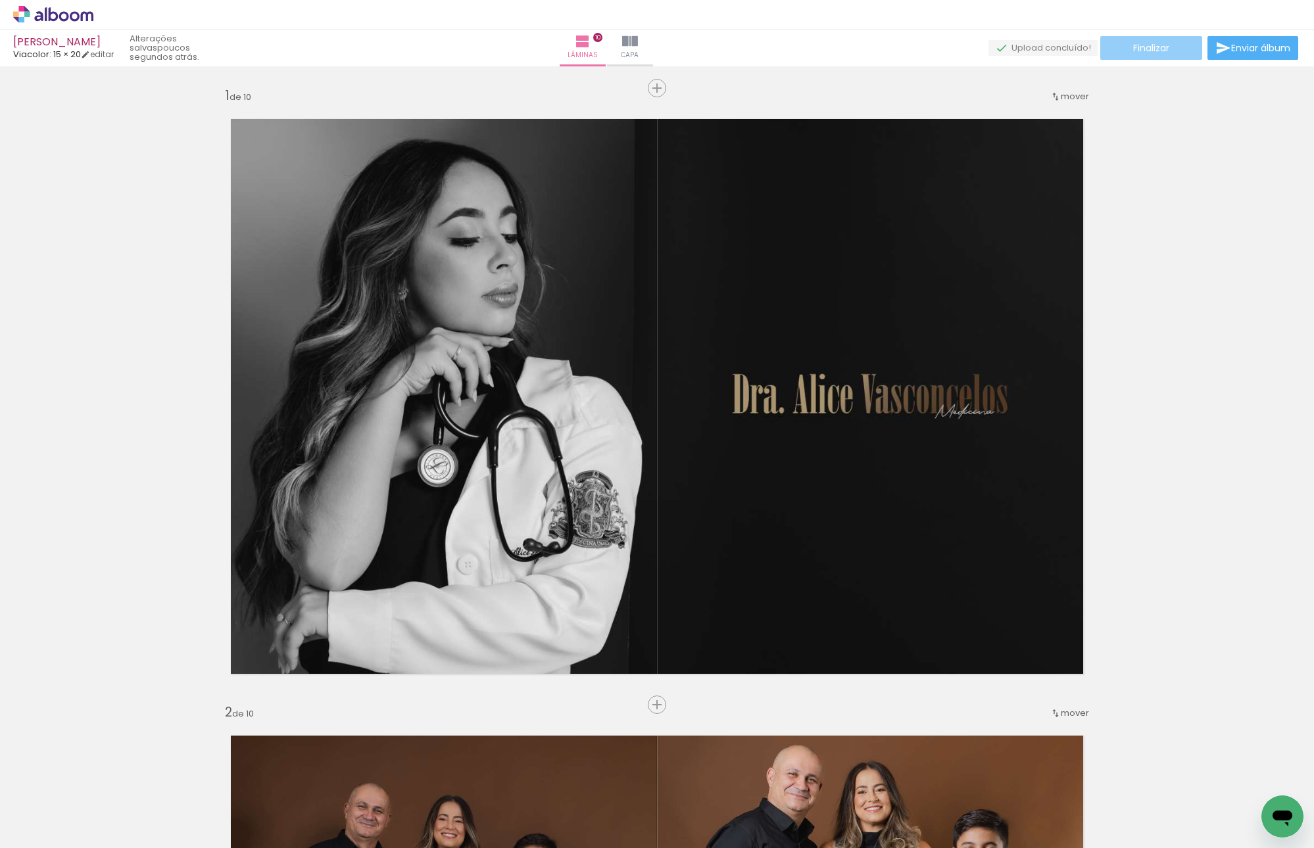
click at [1177, 48] on paper-button "Finalizar" at bounding box center [1151, 48] width 102 height 24
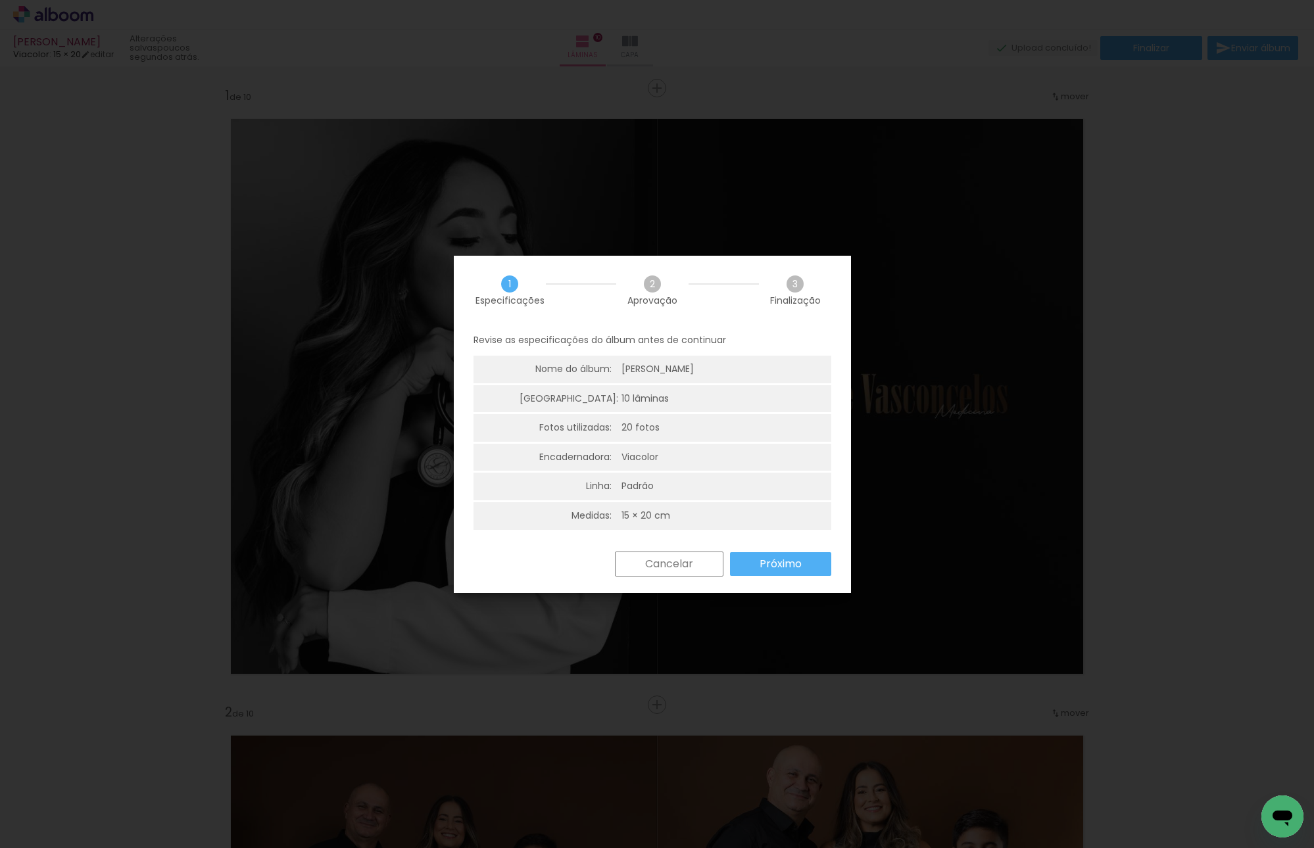
click at [774, 580] on div "Cancelar Próximo" at bounding box center [652, 574] width 397 height 45
click at [0, 0] on slot "Próximo" at bounding box center [0, 0] width 0 height 0
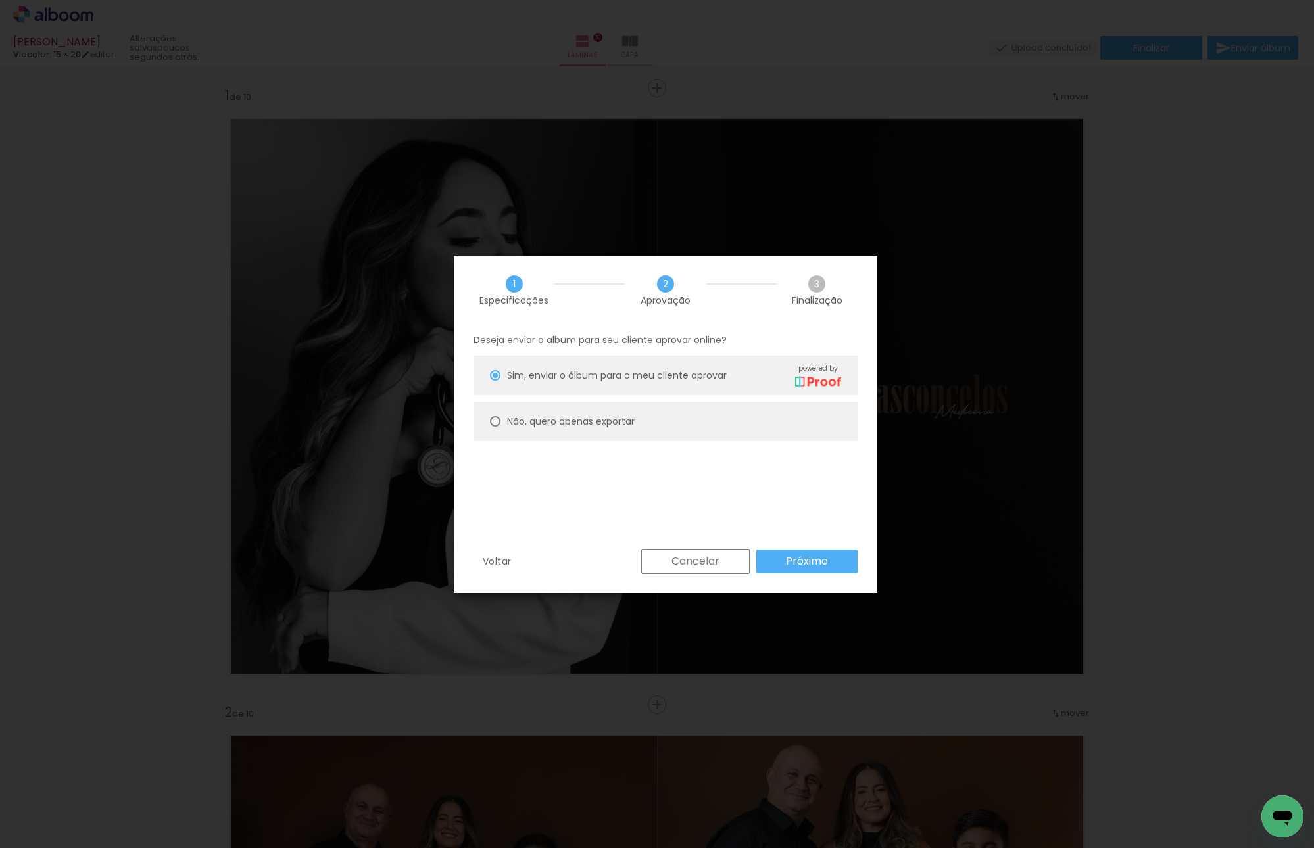
click at [567, 444] on paper-radio-group "Sim, enviar o álbum para o meu cliente aprovar powered by Não, quero apenas exp…" at bounding box center [665, 402] width 384 height 92
click at [588, 431] on paper-radio-button "Não, quero apenas exportar" at bounding box center [665, 421] width 384 height 39
type paper-radio-button "on"
click at [0, 0] on slot "Próximo" at bounding box center [0, 0] width 0 height 0
type input "Alta, 300 DPI"
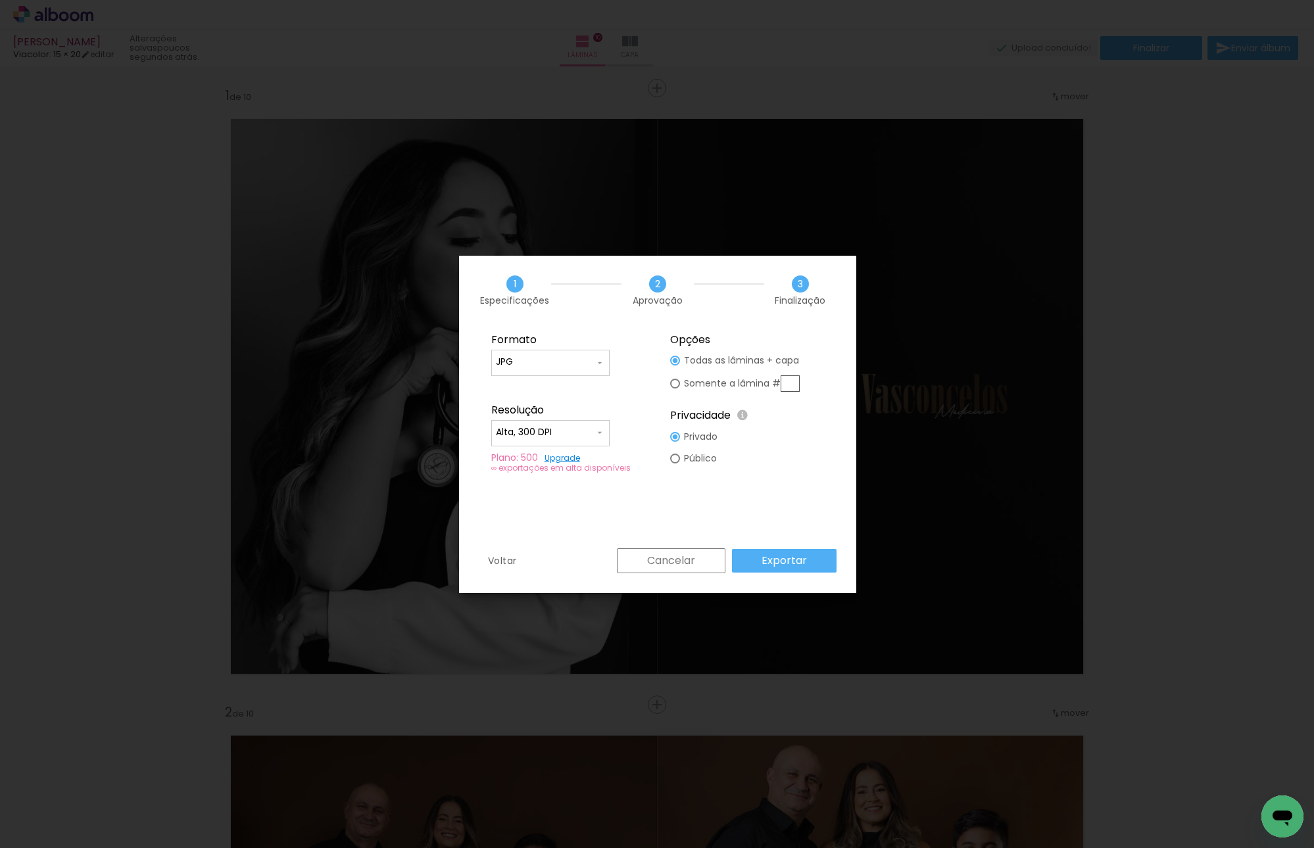
click at [798, 573] on div "Cancelar Exportar" at bounding box center [723, 560] width 226 height 25
click at [799, 569] on paper-button "Exportar" at bounding box center [784, 561] width 105 height 24
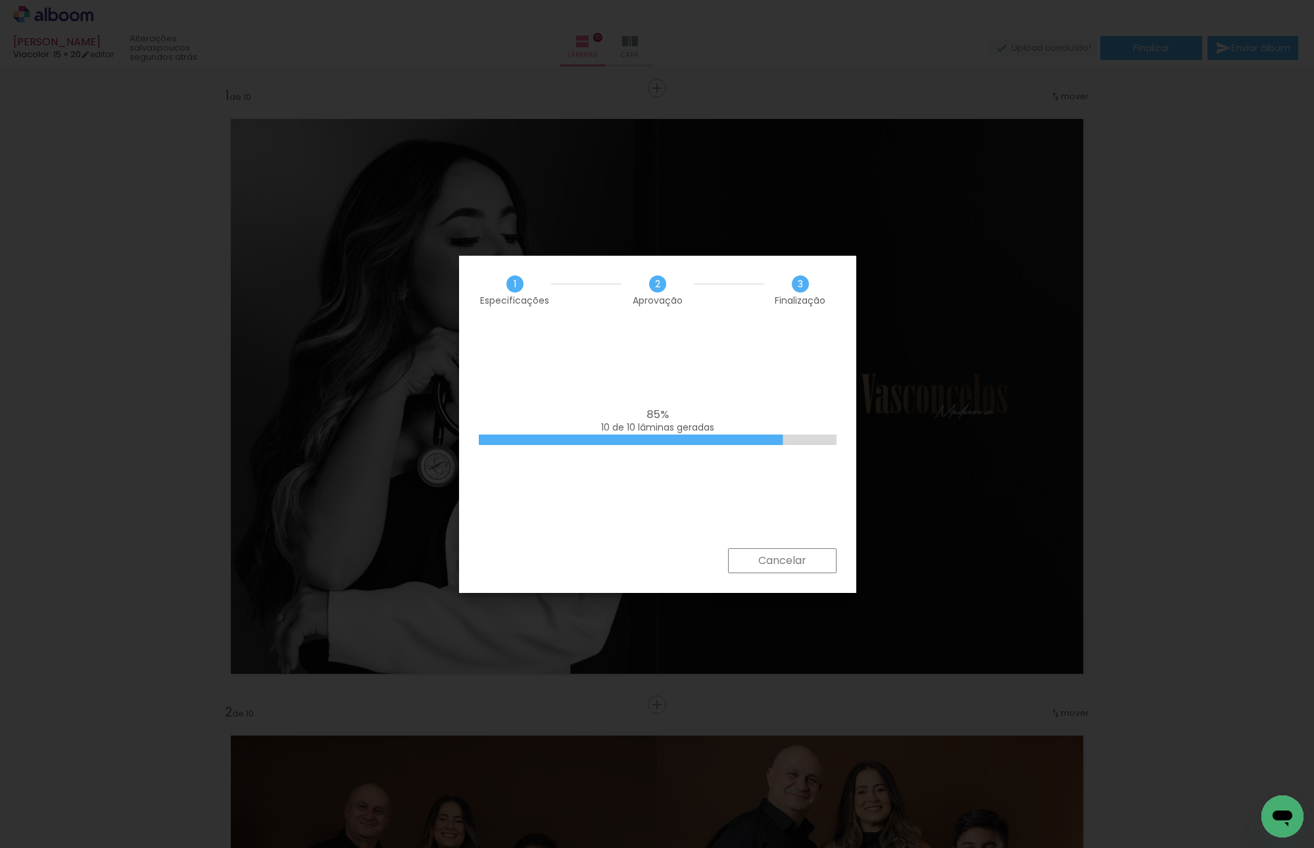
click at [806, 87] on iron-overlay-backdrop at bounding box center [657, 424] width 1314 height 848
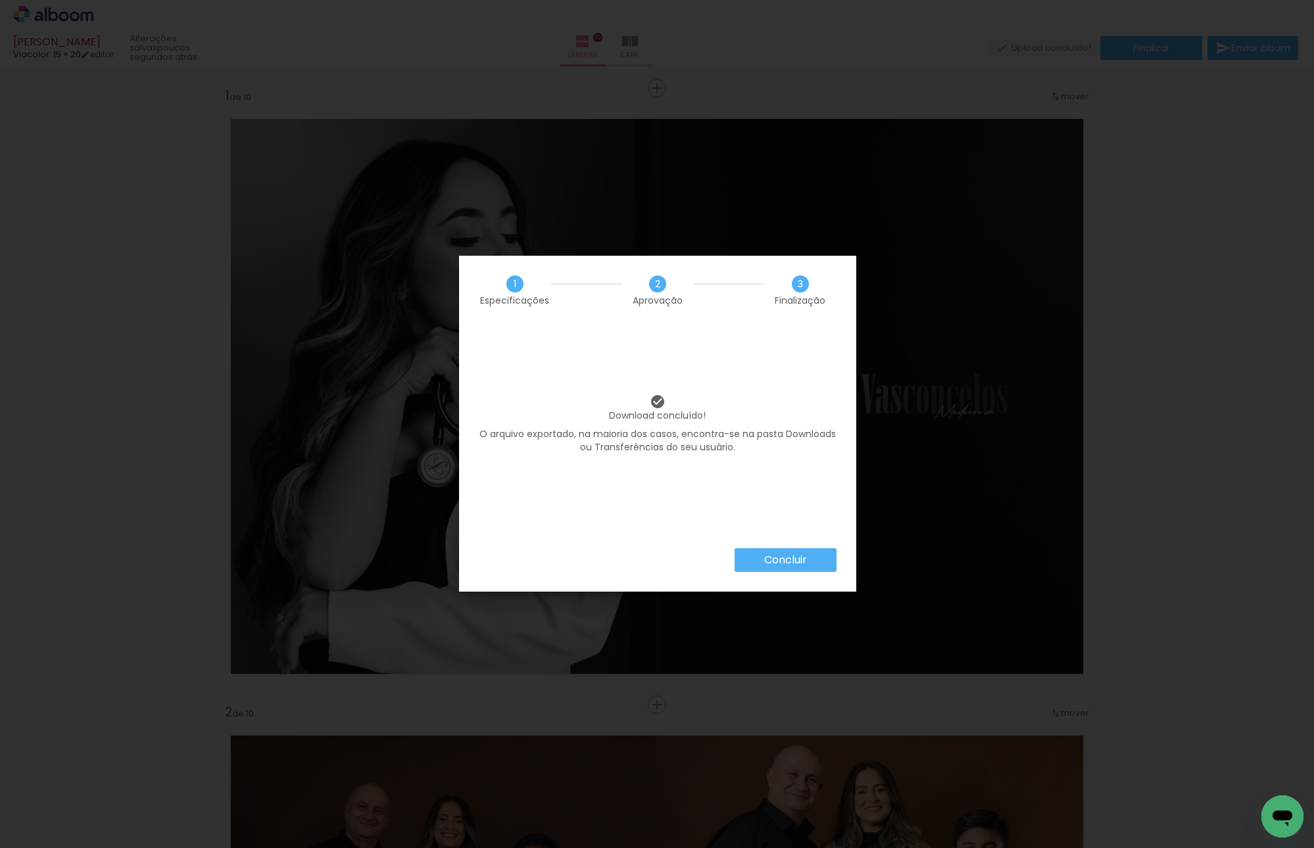
click at [786, 574] on div "Concluir" at bounding box center [657, 569] width 397 height 43
click at [0, 0] on slot "Concluir" at bounding box center [0, 0] width 0 height 0
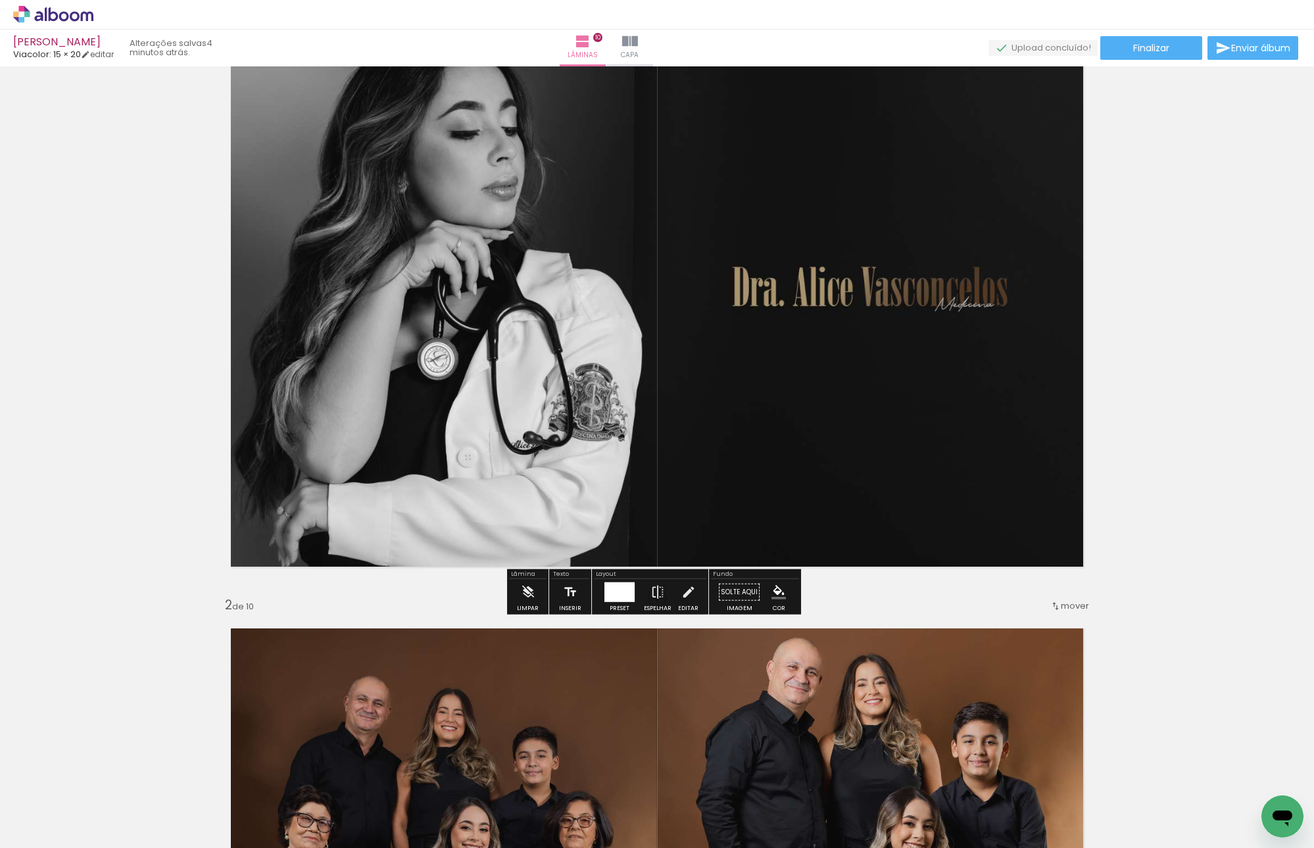
scroll to position [263, 0]
